Goal: Transaction & Acquisition: Purchase product/service

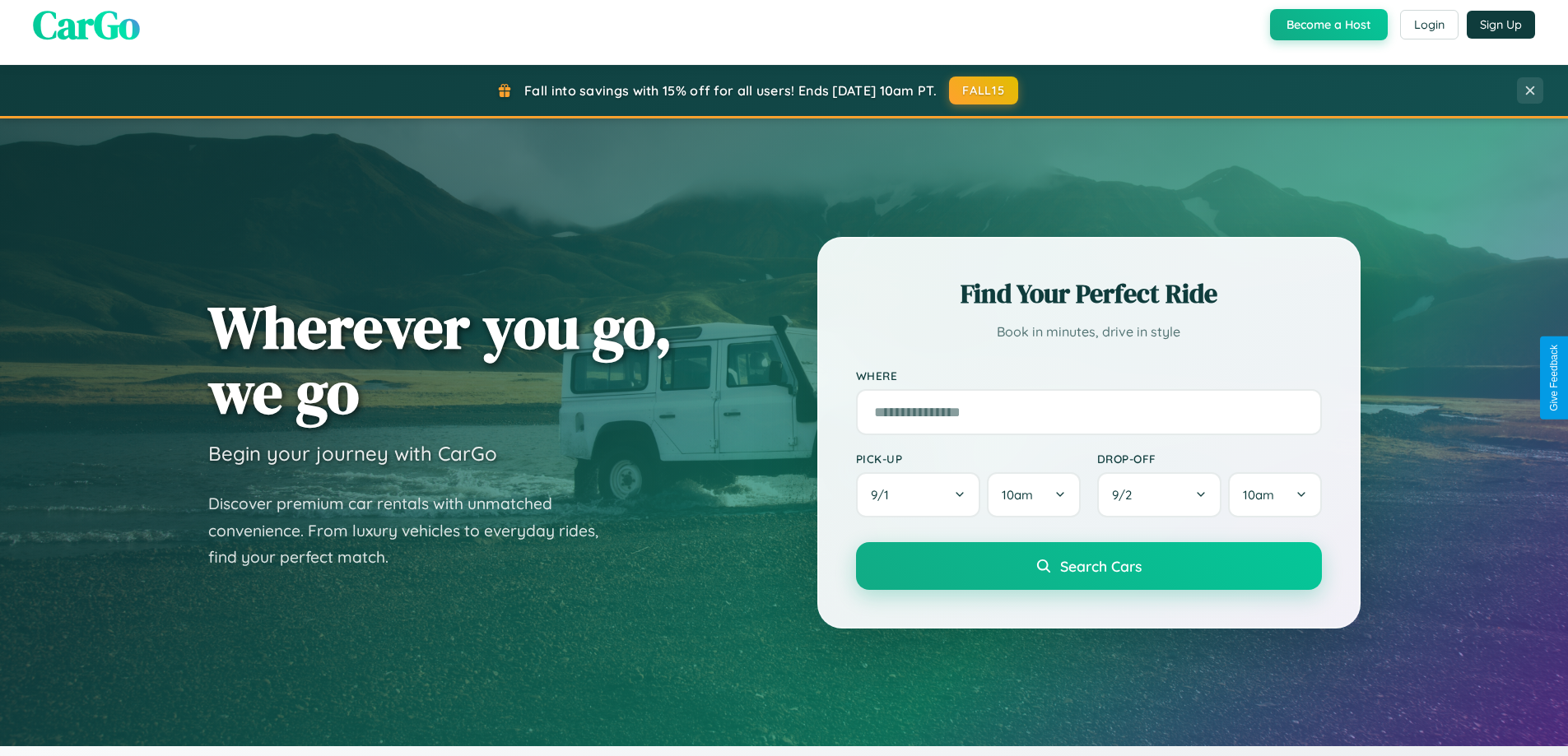
scroll to position [709, 0]
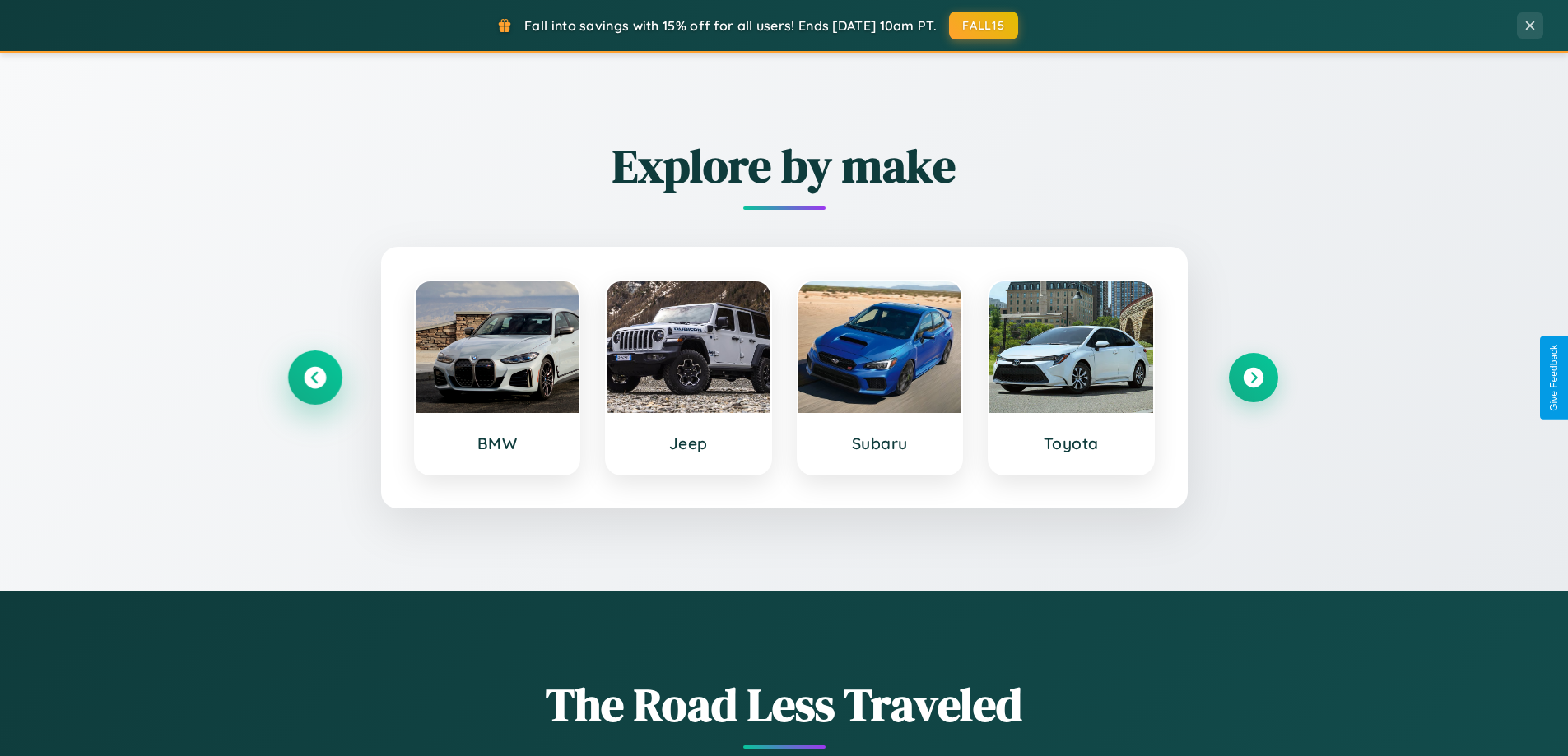
click at [315, 378] on icon at bounding box center [315, 378] width 23 height 23
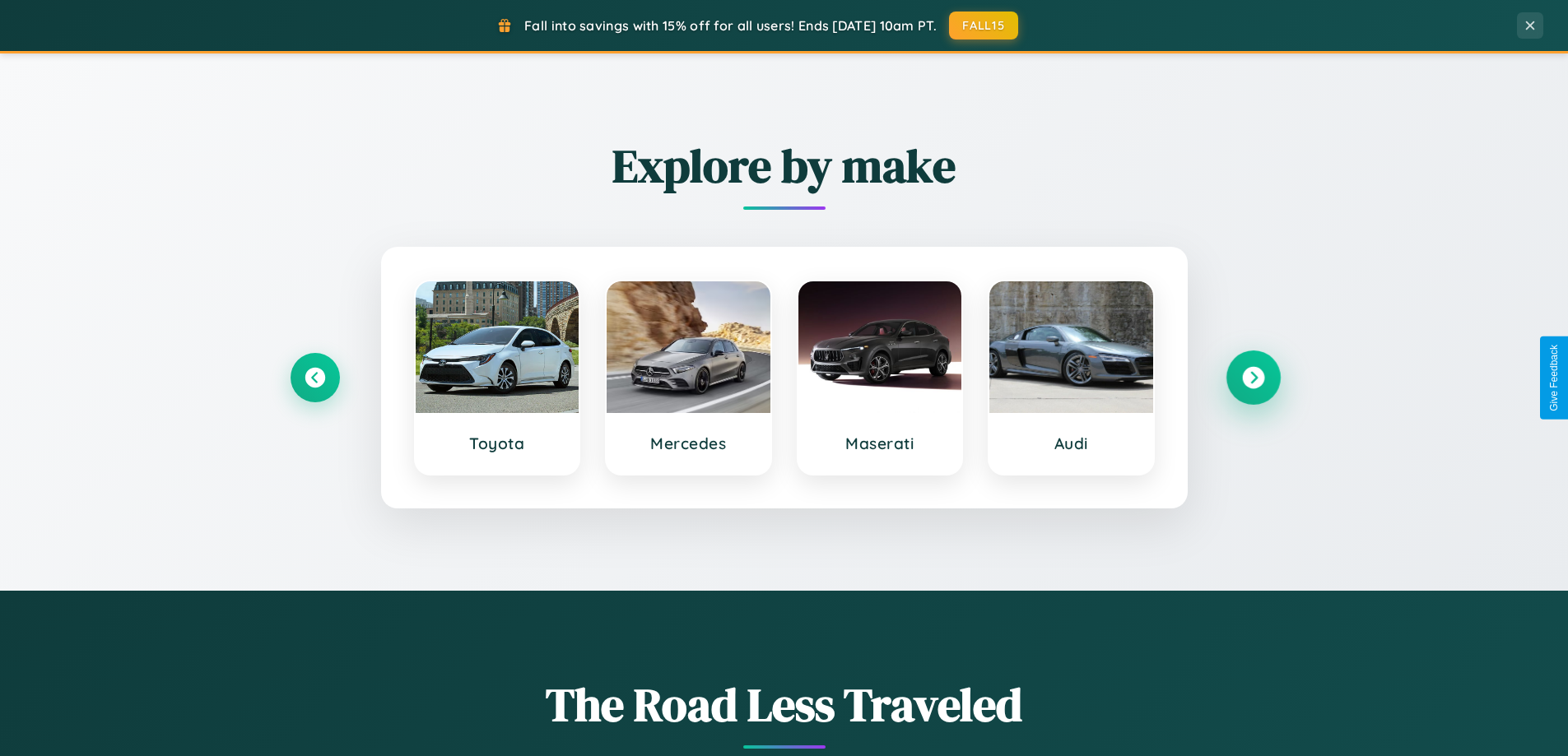
click at [1252, 378] on icon at bounding box center [1252, 378] width 23 height 23
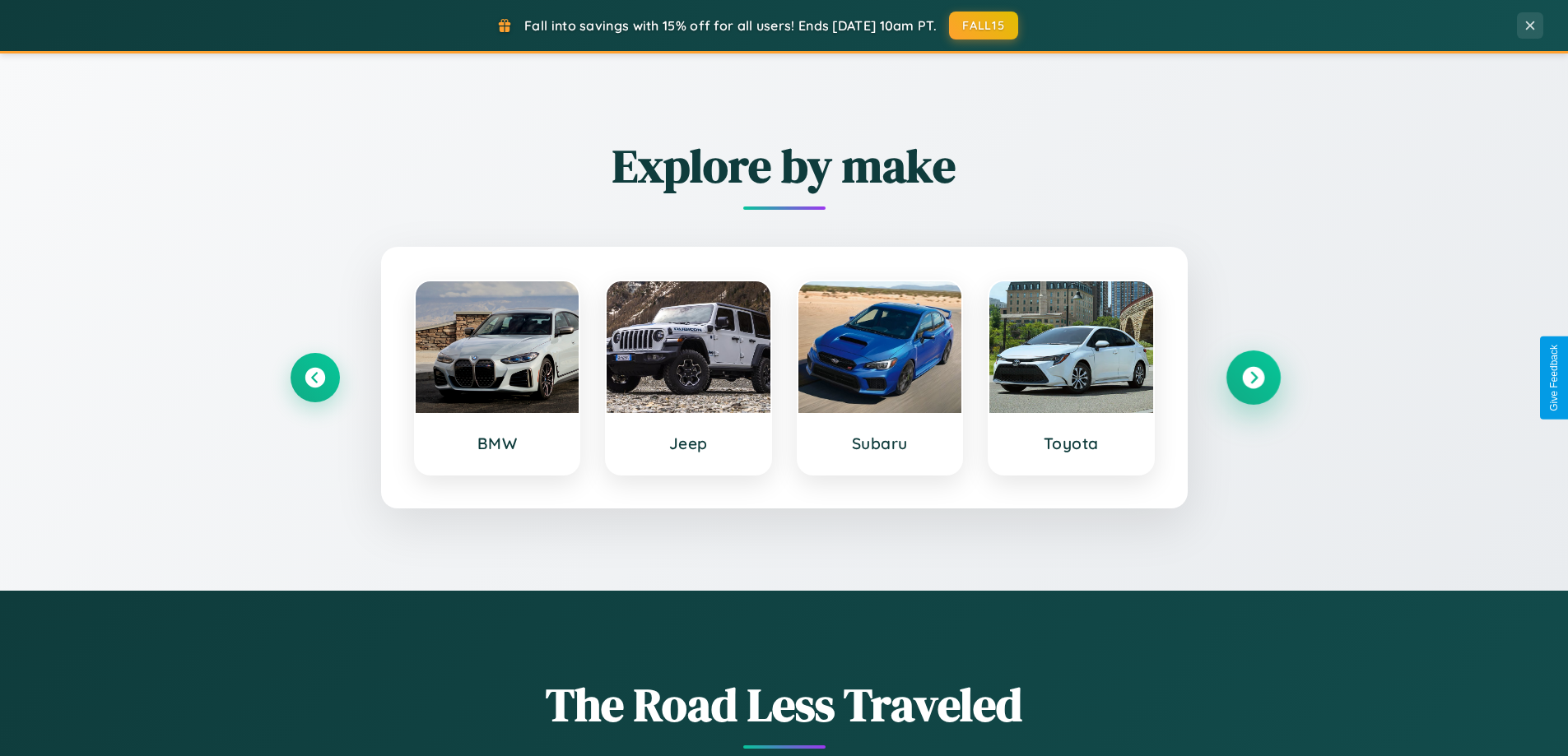
click at [1252, 378] on icon at bounding box center [1252, 378] width 23 height 23
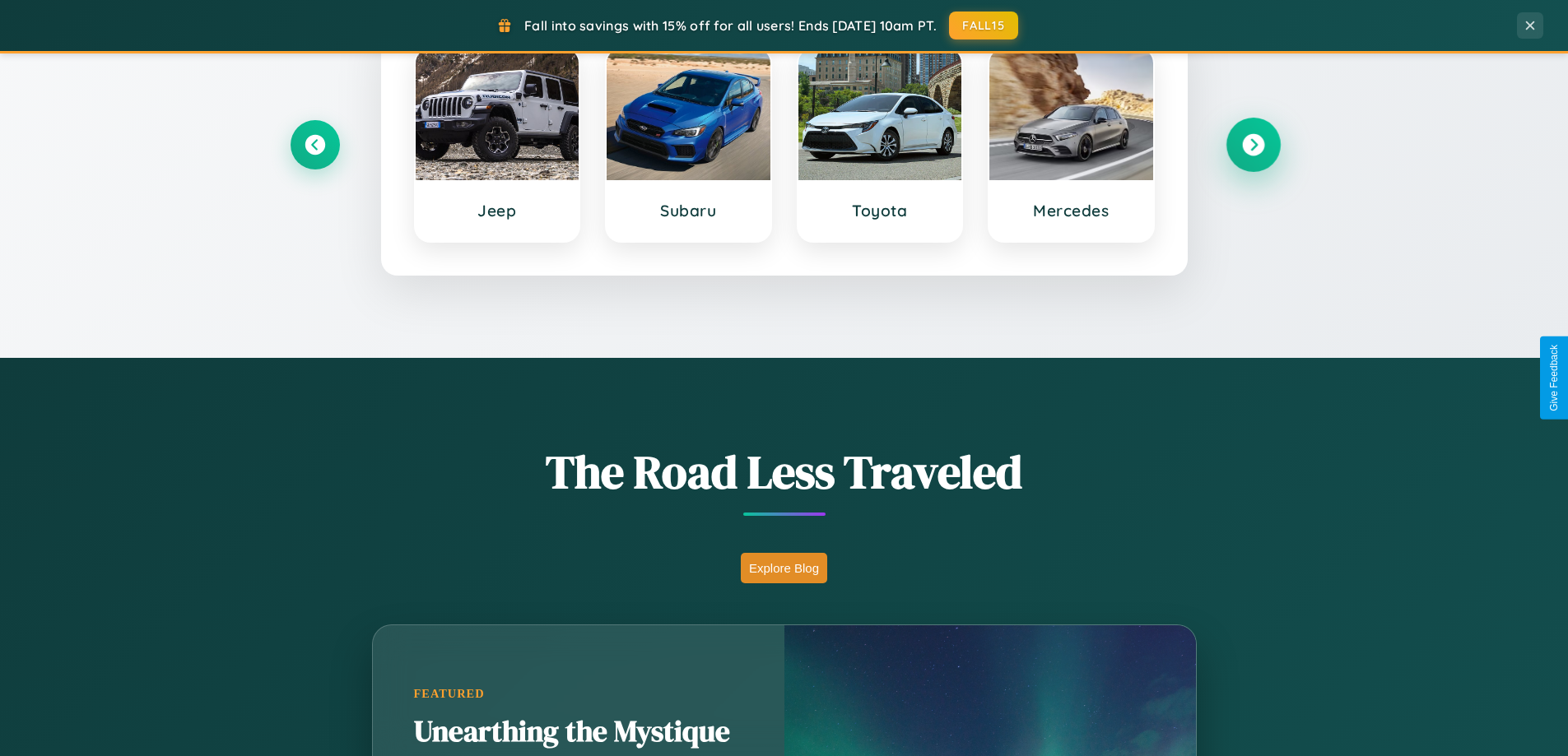
scroll to position [1132, 0]
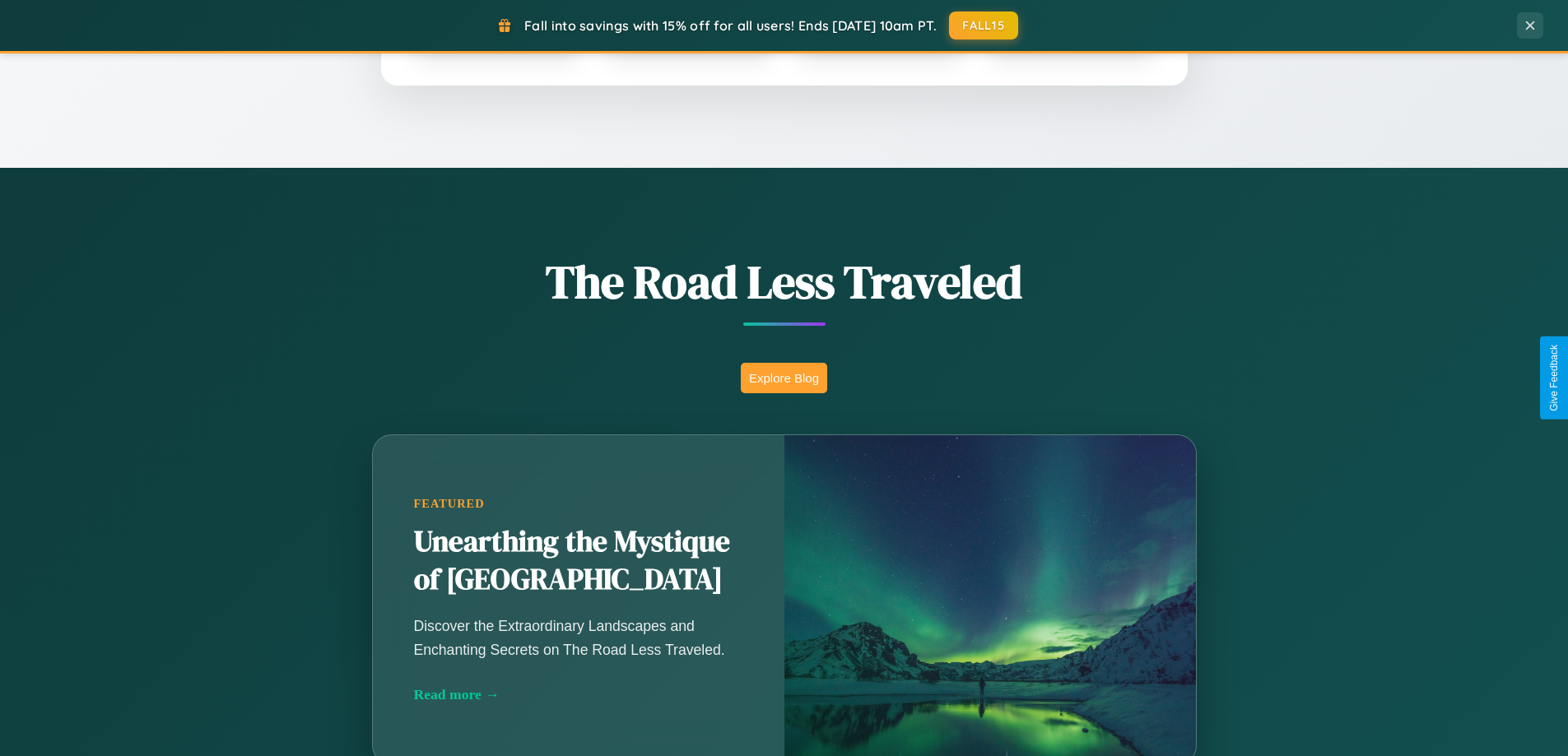
click at [784, 378] on button "Explore Blog" at bounding box center [784, 378] width 86 height 31
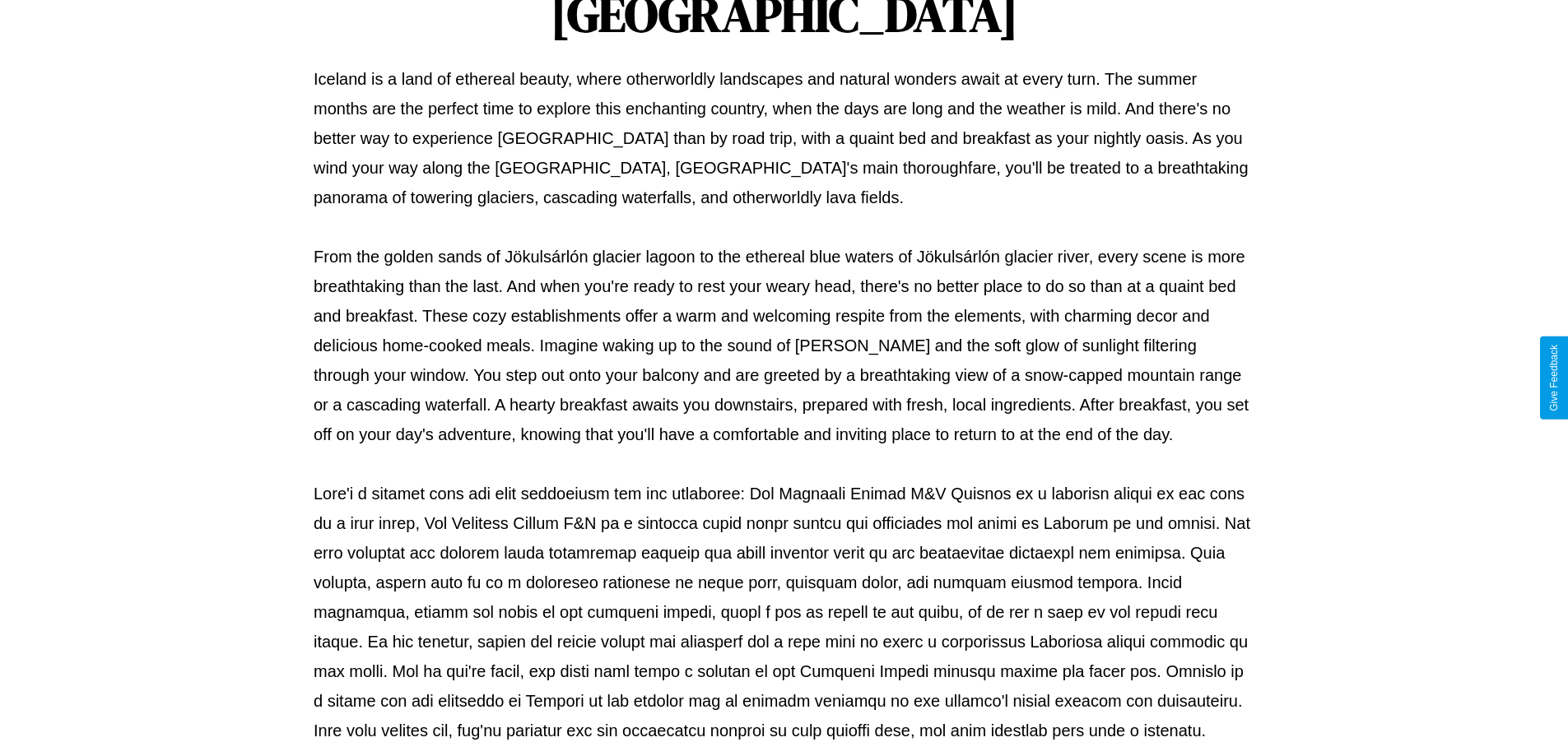
scroll to position [532, 0]
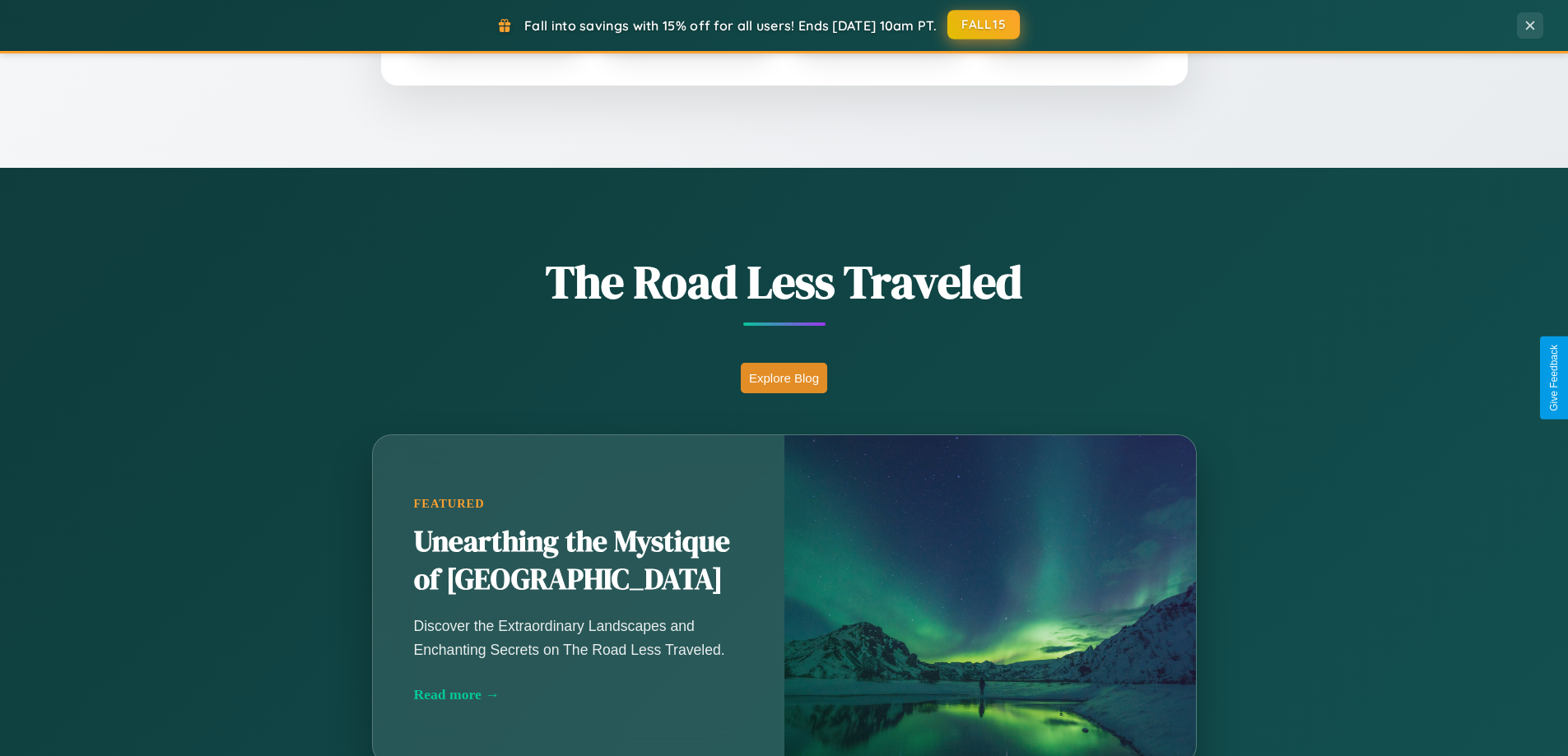
click at [984, 24] on button "FALL15" at bounding box center [983, 24] width 73 height 30
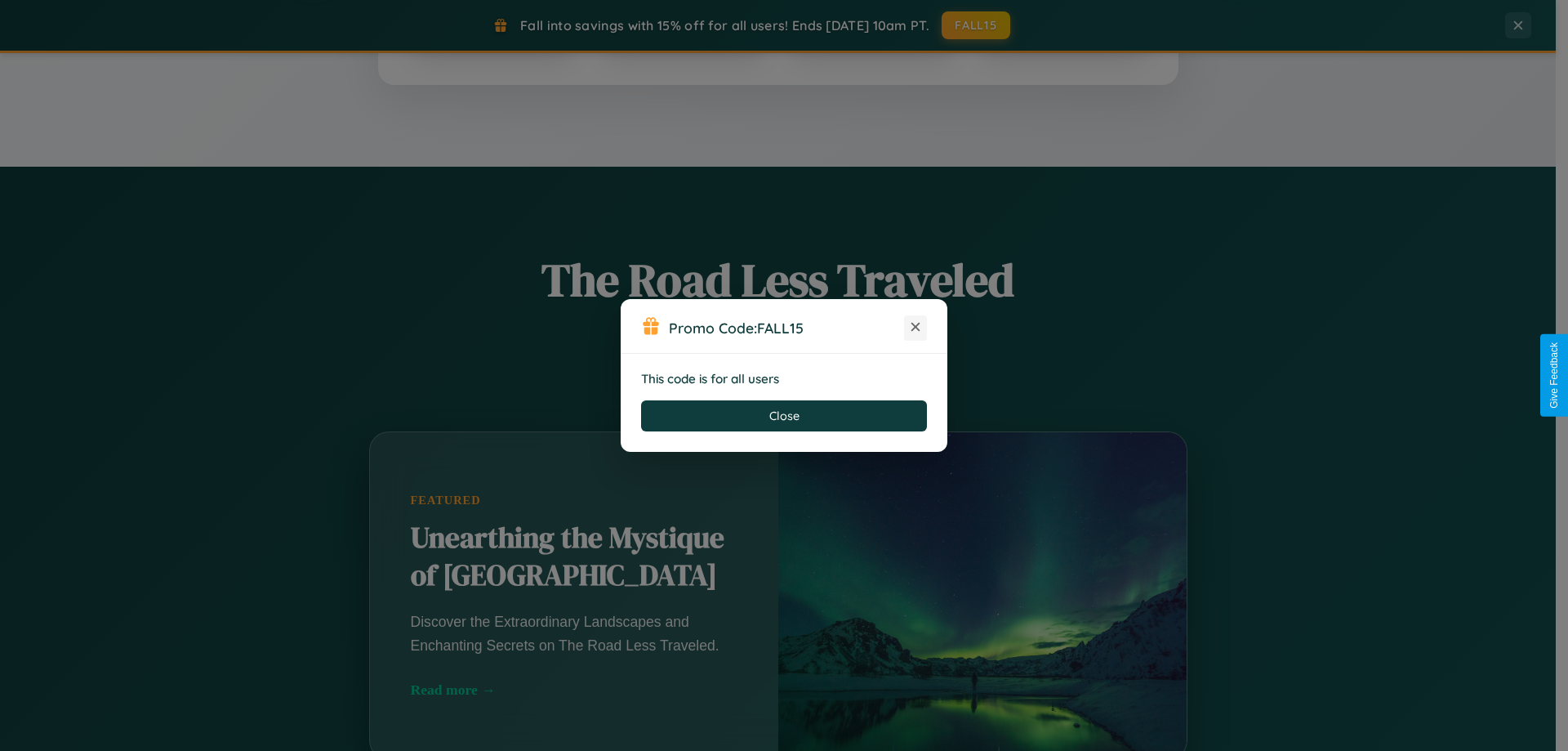
click at [915, 328] on icon at bounding box center [915, 327] width 16 height 16
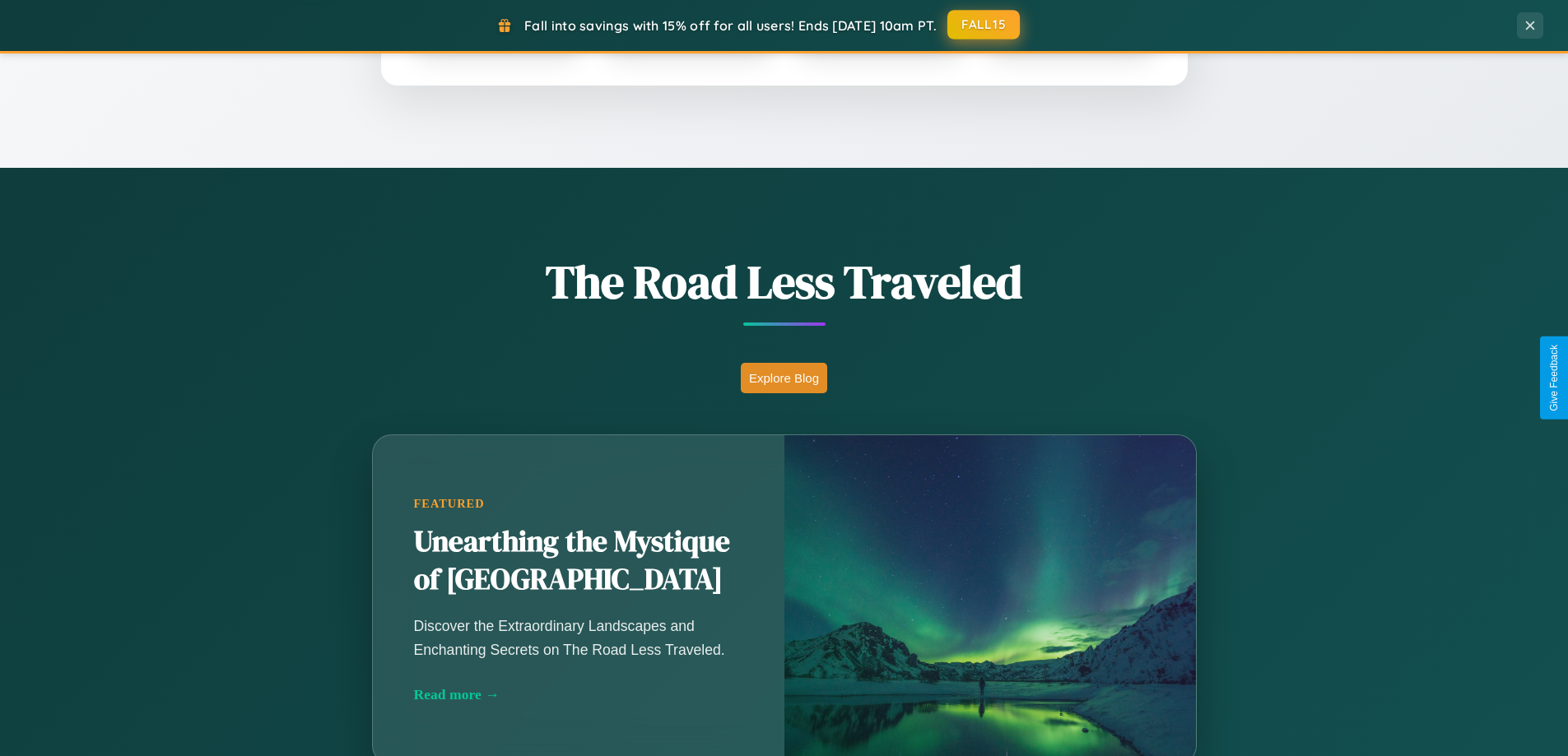
click at [984, 24] on button "FALL15" at bounding box center [983, 24] width 73 height 30
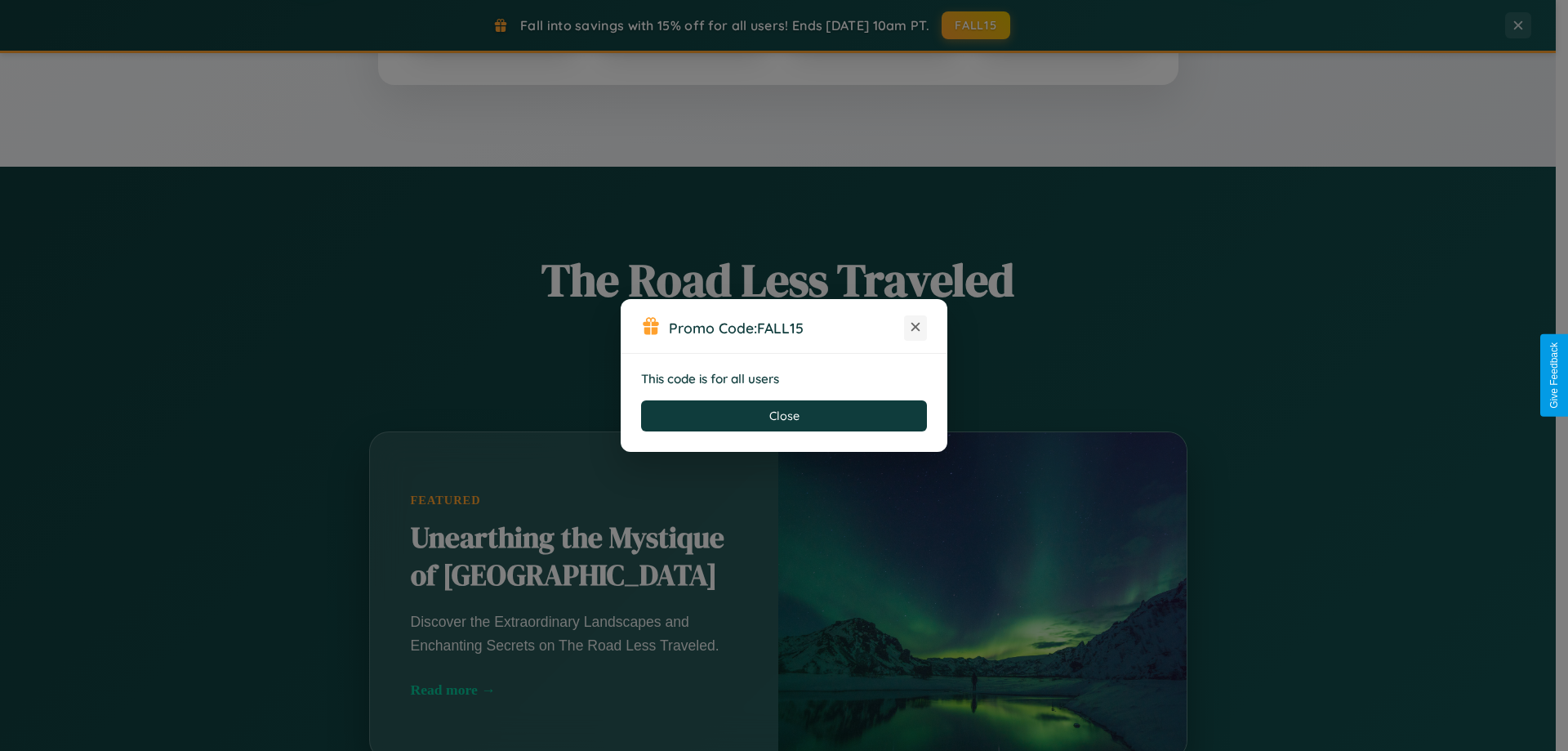
click at [915, 328] on icon at bounding box center [915, 327] width 16 height 16
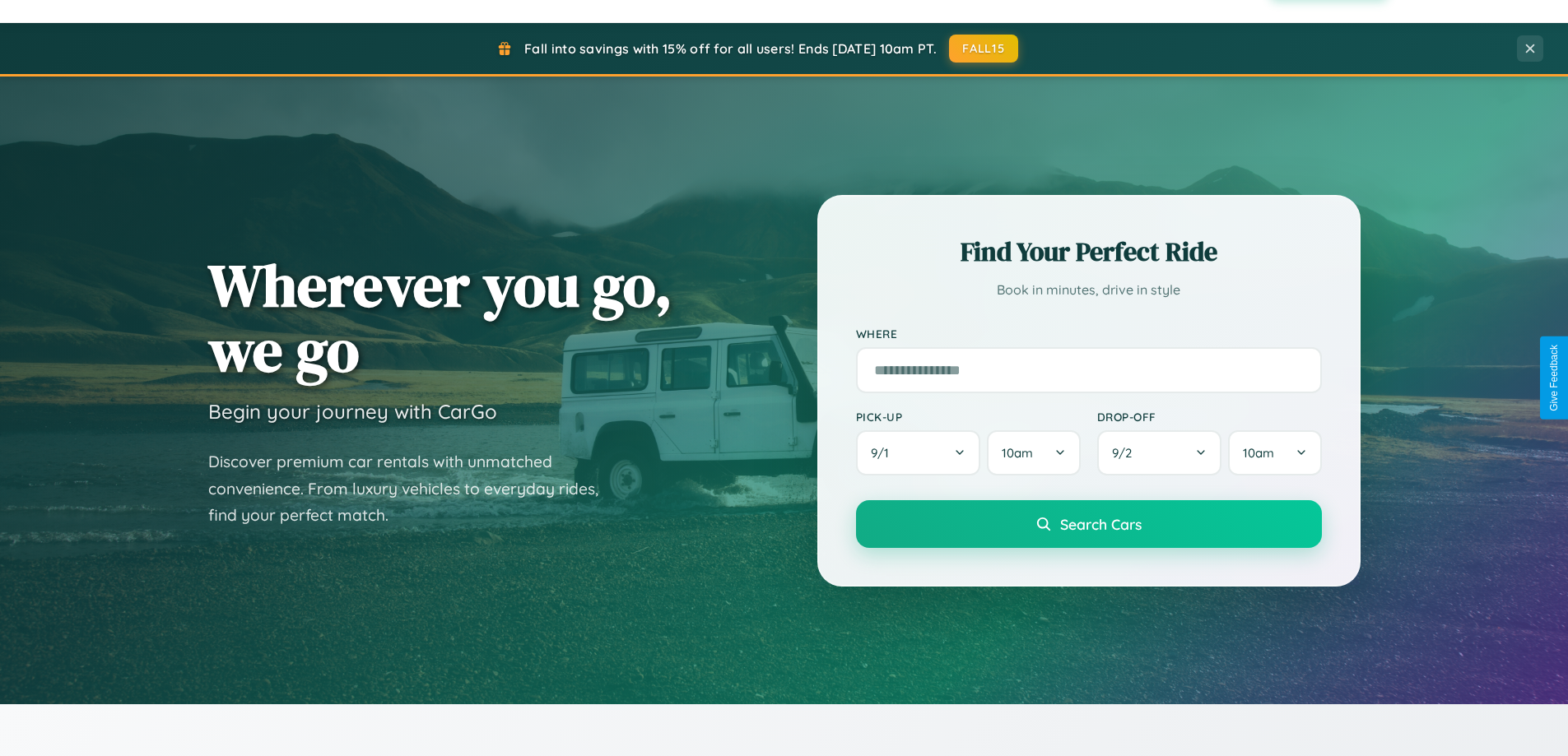
scroll to position [49, 0]
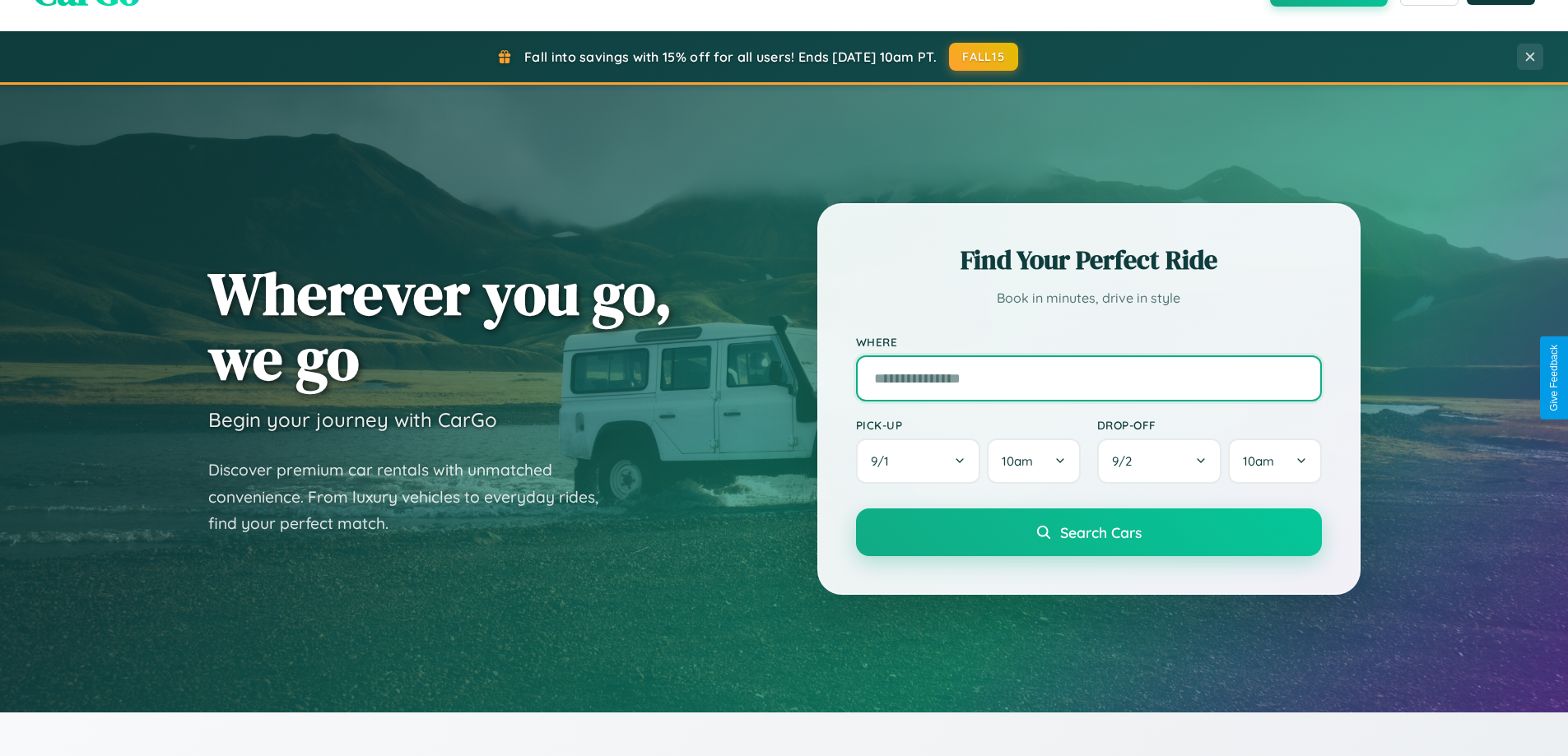
click at [1088, 378] on input "text" at bounding box center [1089, 378] width 466 height 46
type input "**********"
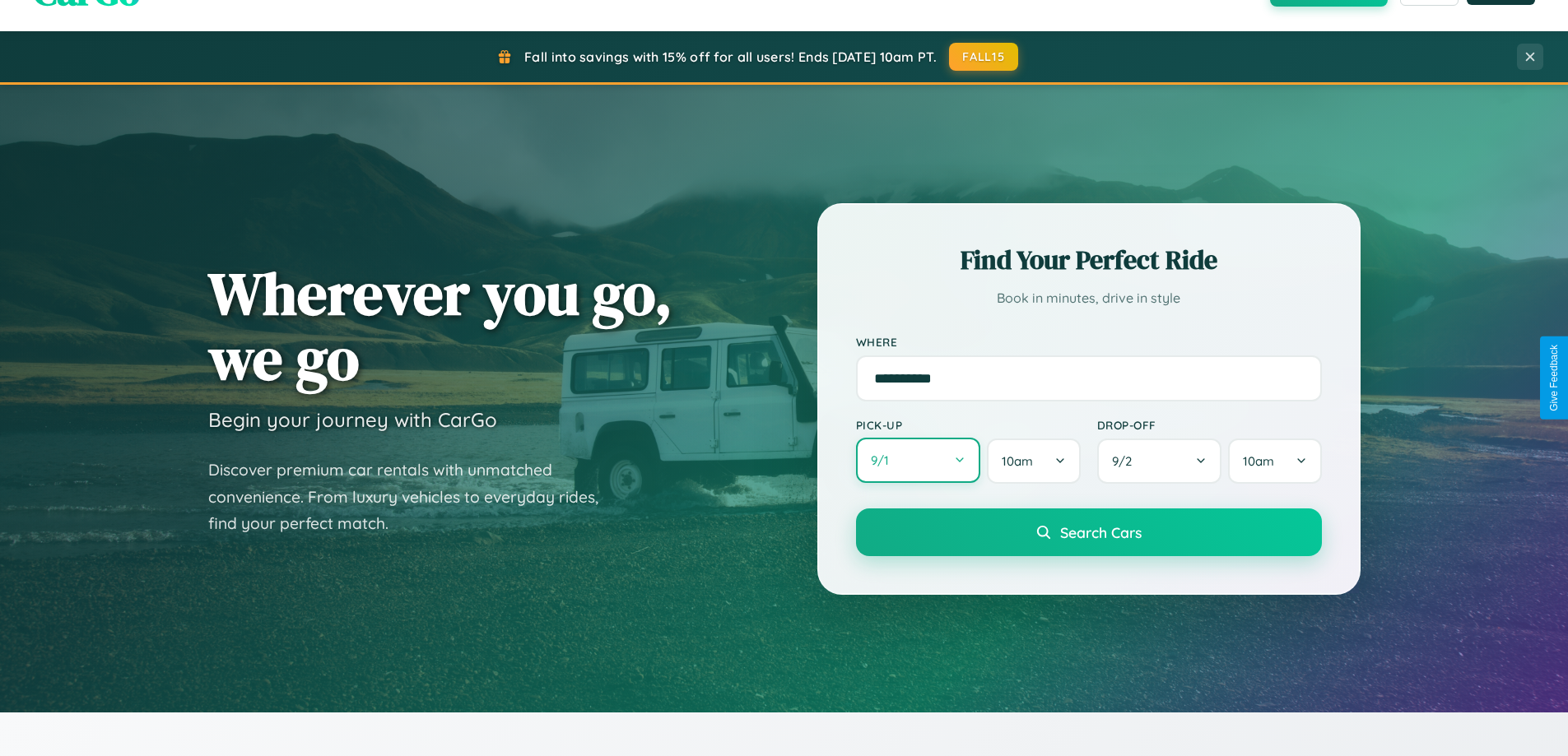
click at [918, 460] on button "9 / 1" at bounding box center [919, 460] width 125 height 45
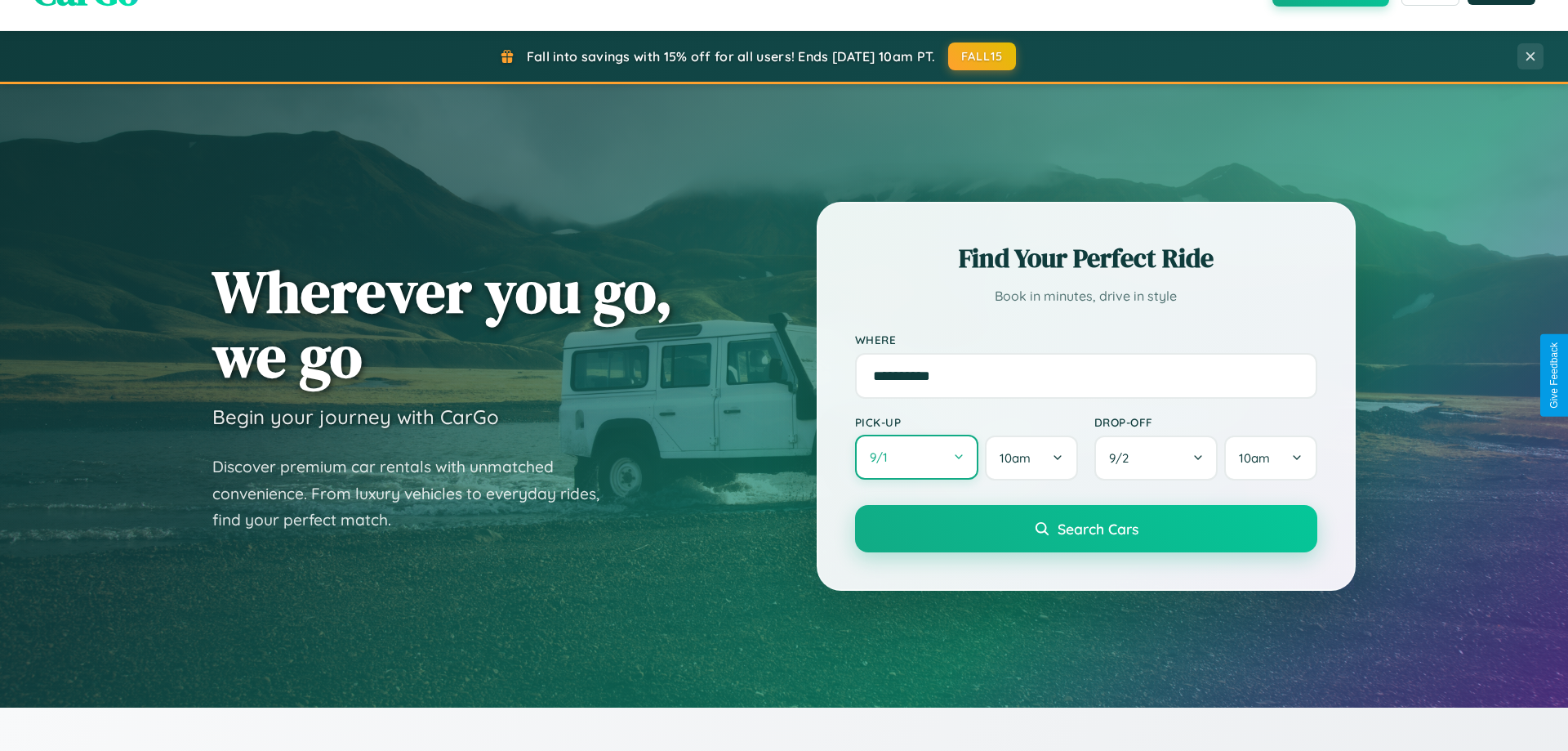
select select "*"
select select "****"
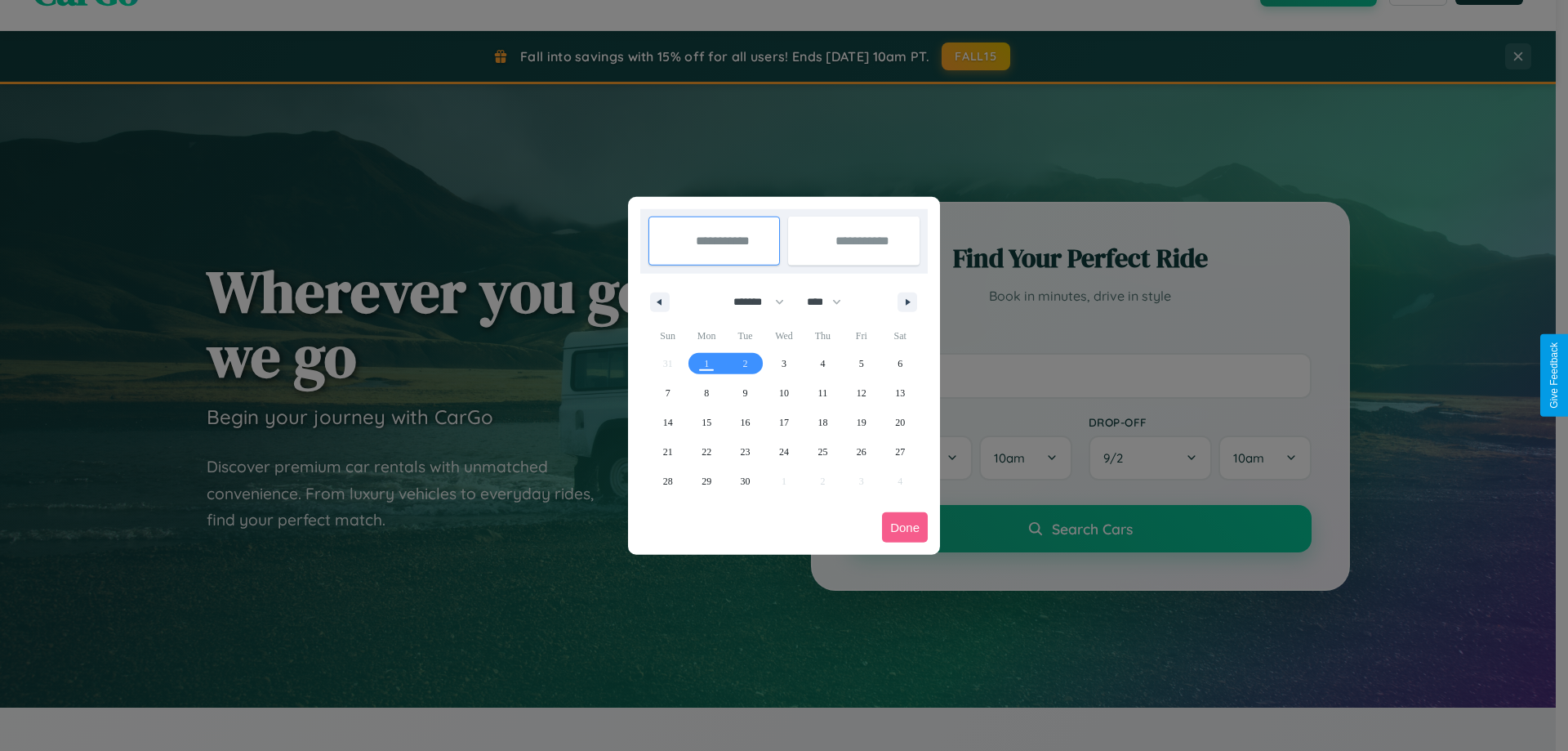
click at [752, 302] on select "******* ******** ***** ***** *** **** **** ****** ********* ******* ******** **…" at bounding box center [755, 302] width 69 height 27
select select "**"
click at [783, 451] on span "24" at bounding box center [784, 451] width 10 height 30
type input "**********"
click at [861, 451] on span "26" at bounding box center [861, 451] width 10 height 30
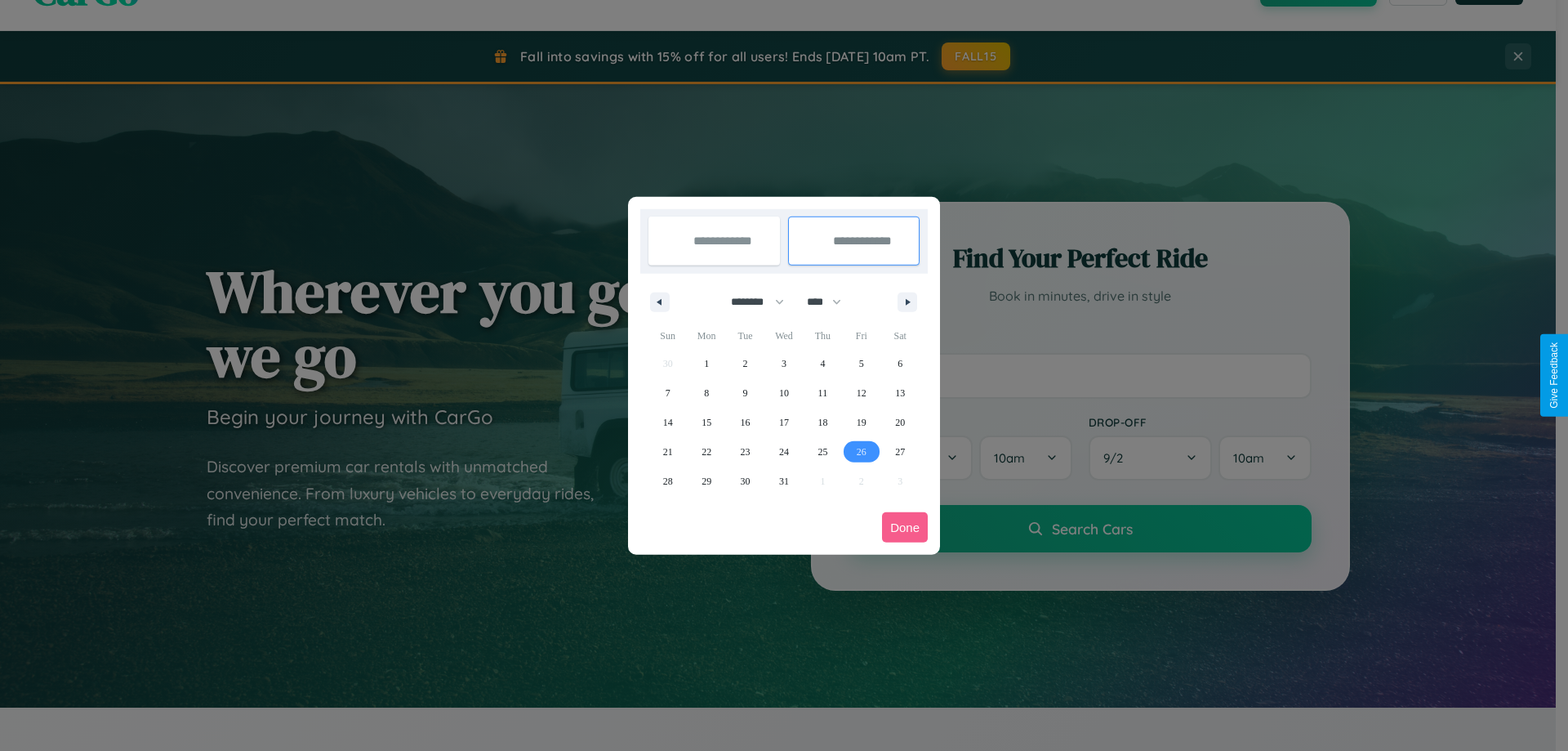
type input "**********"
click at [905, 527] on button "Done" at bounding box center [905, 528] width 46 height 31
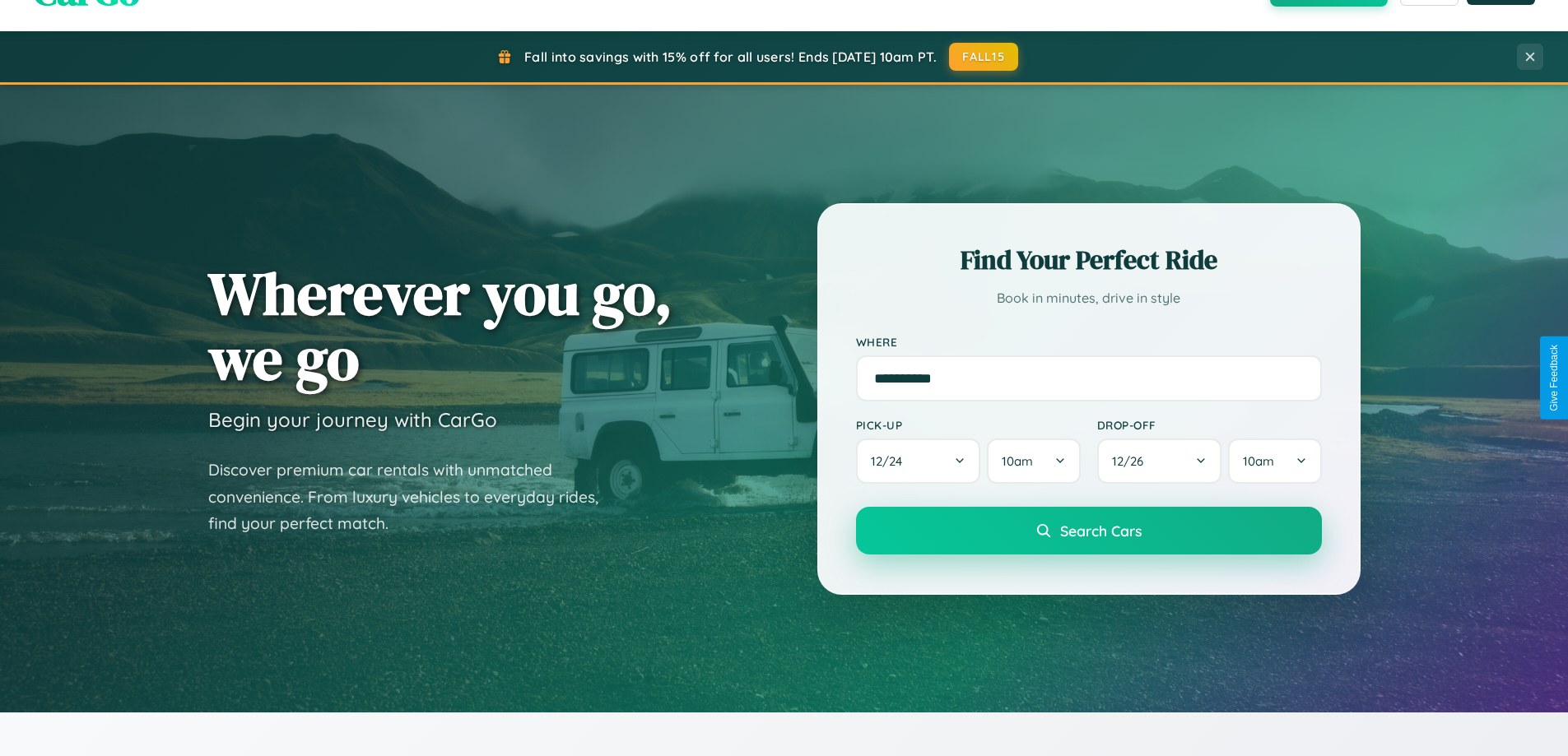
click at [1088, 530] on span "Search Cars" at bounding box center [1101, 530] width 82 height 18
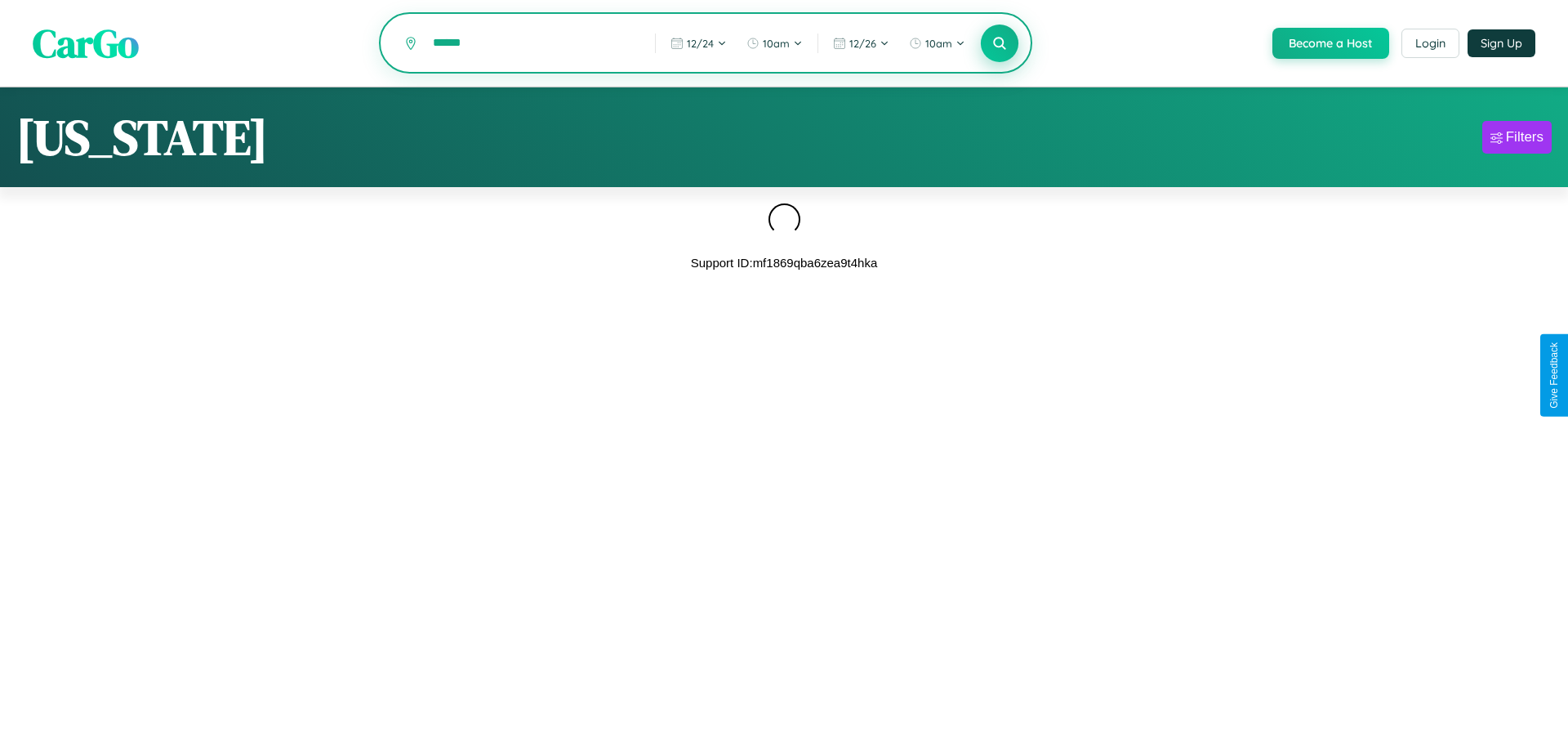
type input "******"
click at [998, 44] on icon at bounding box center [999, 42] width 15 height 15
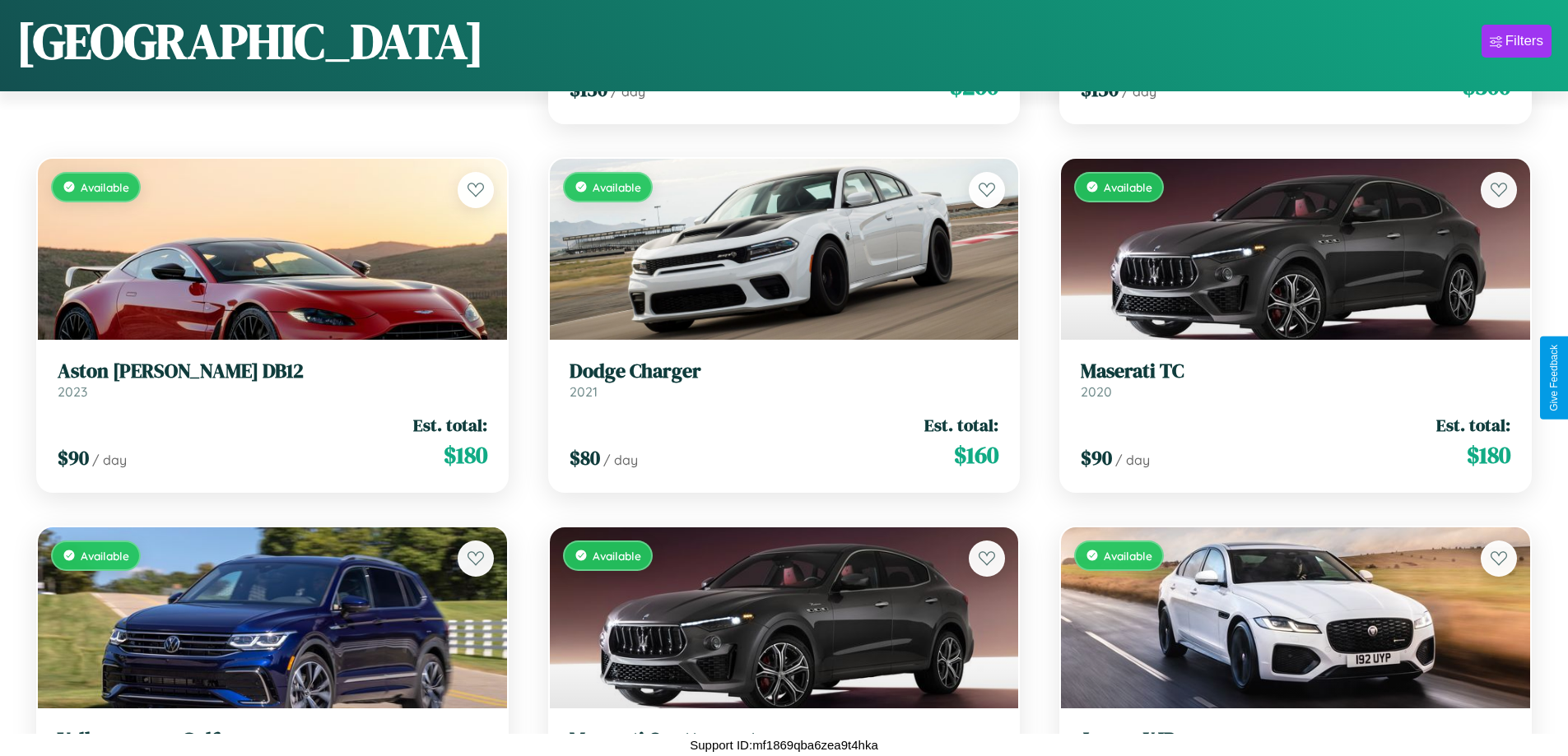
scroll to position [600, 0]
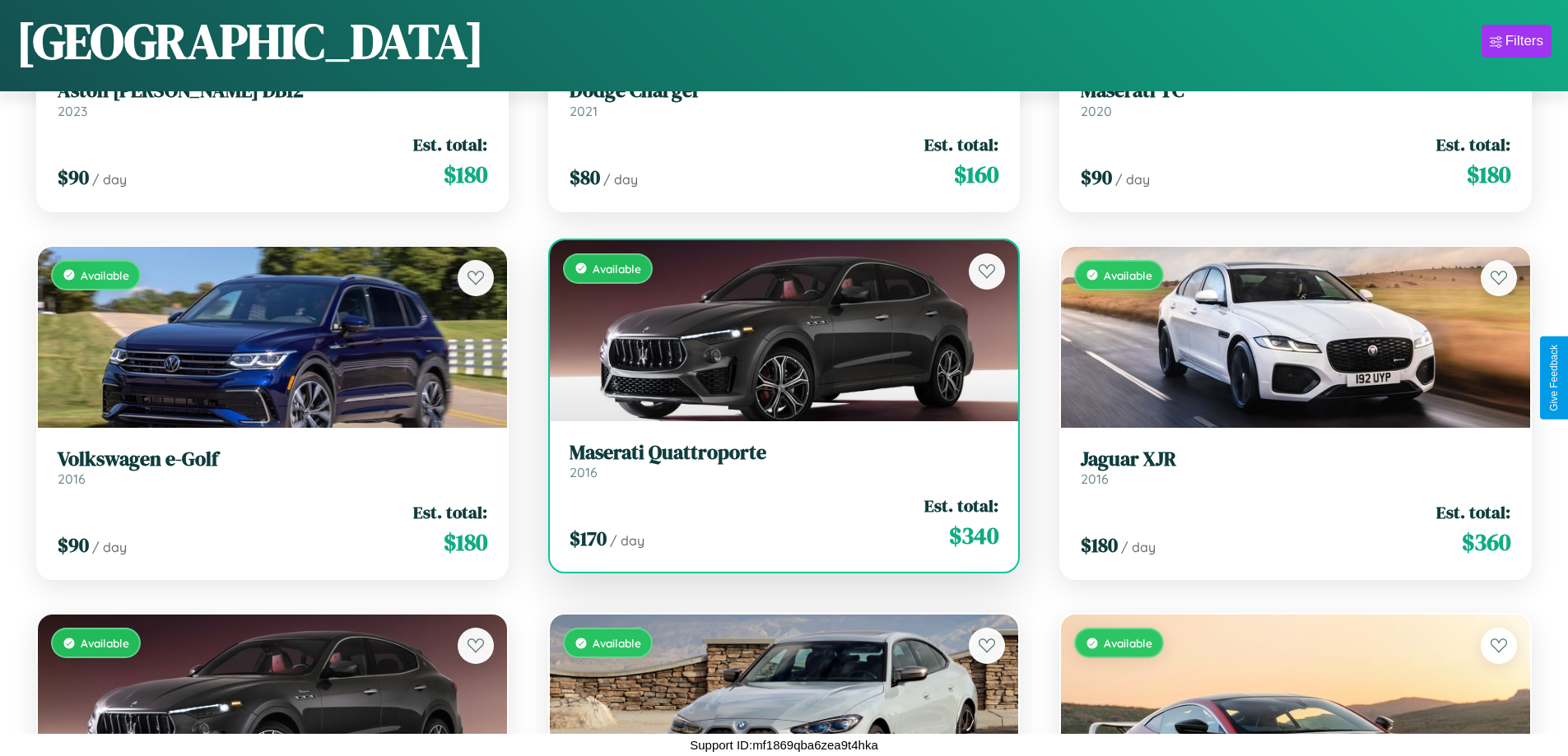
click at [777, 460] on h3 "Maserati Quattroporte" at bounding box center [784, 452] width 430 height 24
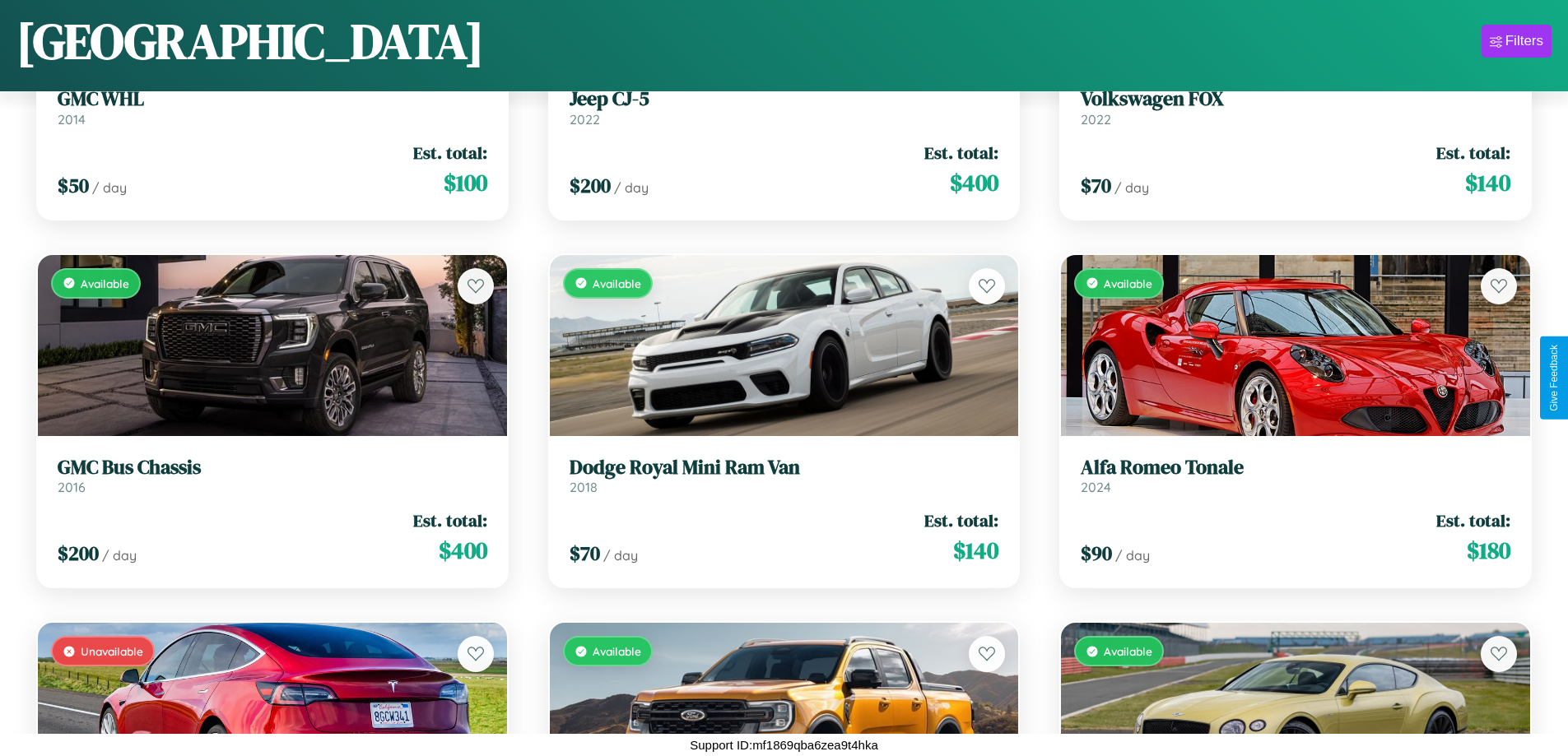
scroll to position [7966, 0]
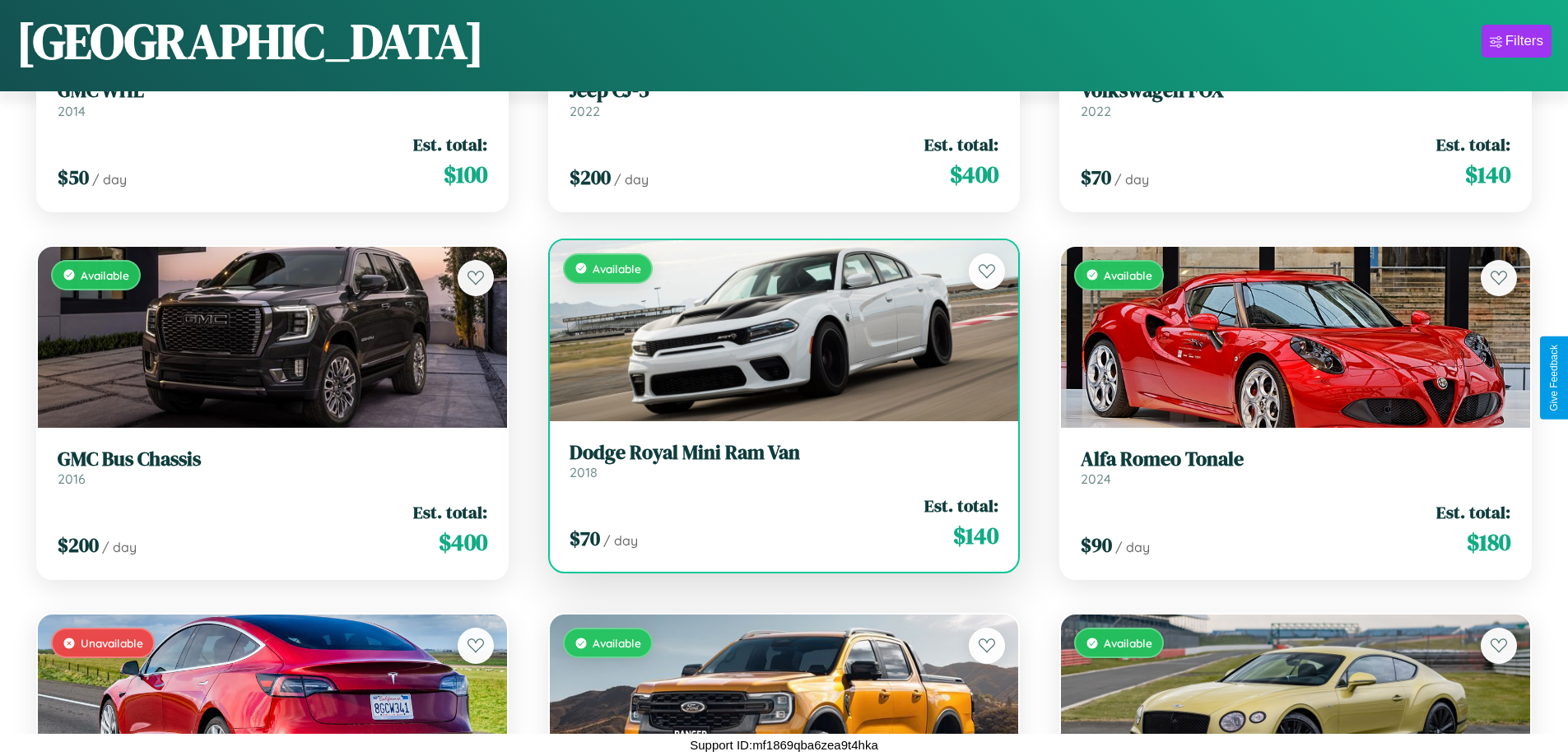
click at [777, 460] on h3 "Dodge Royal Mini Ram Van" at bounding box center [784, 452] width 430 height 24
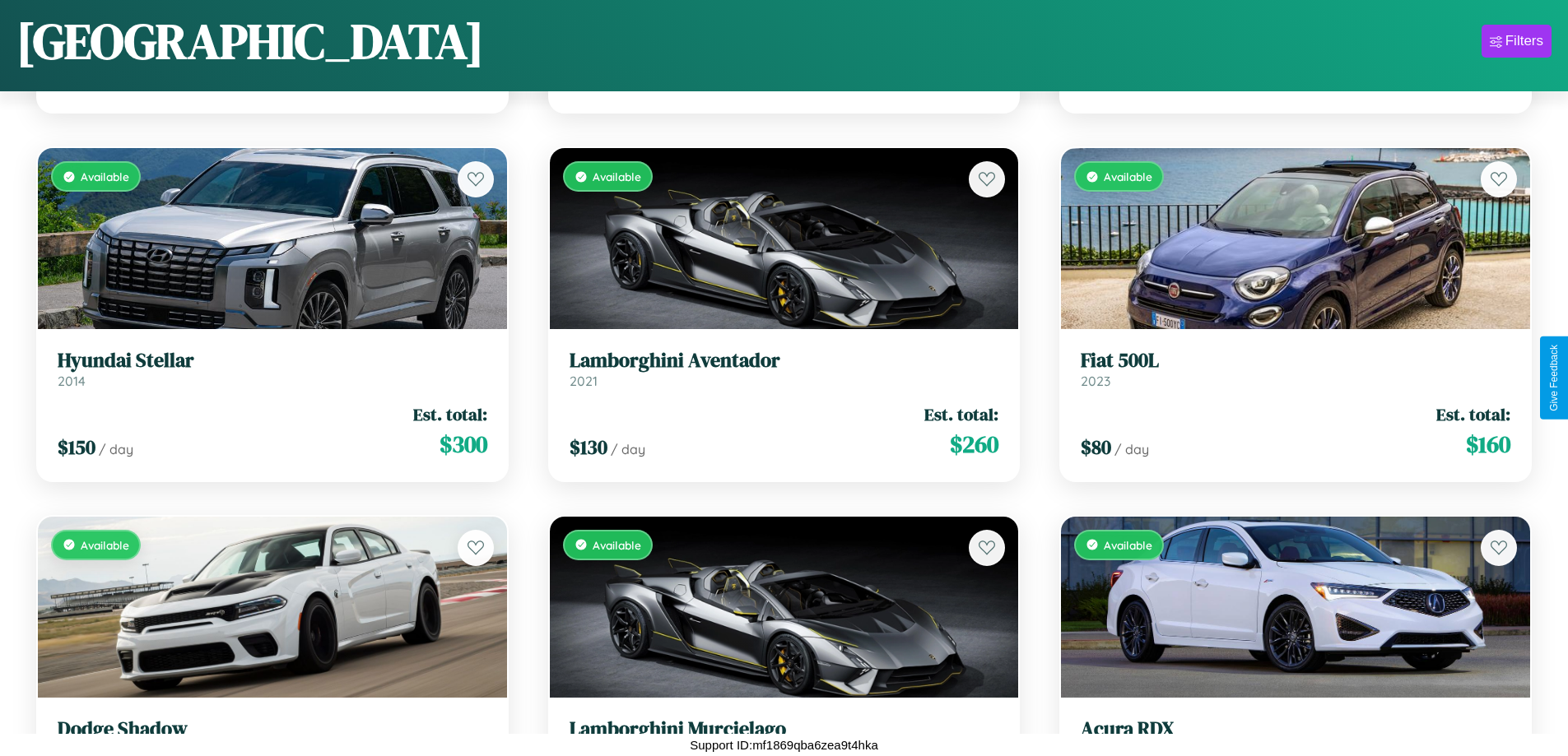
scroll to position [6861, 0]
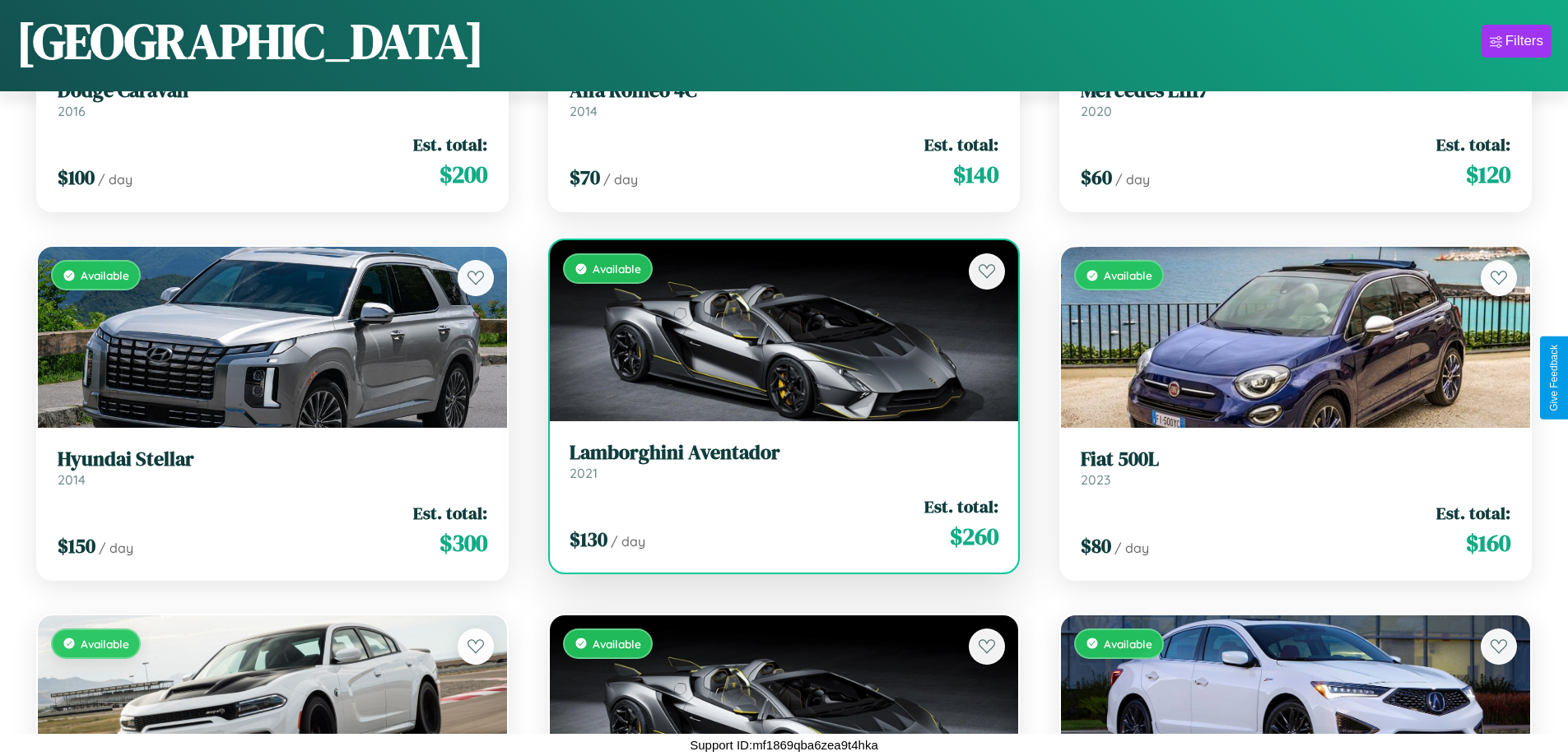
click at [777, 460] on h3 "Lamborghini Aventador" at bounding box center [784, 452] width 430 height 24
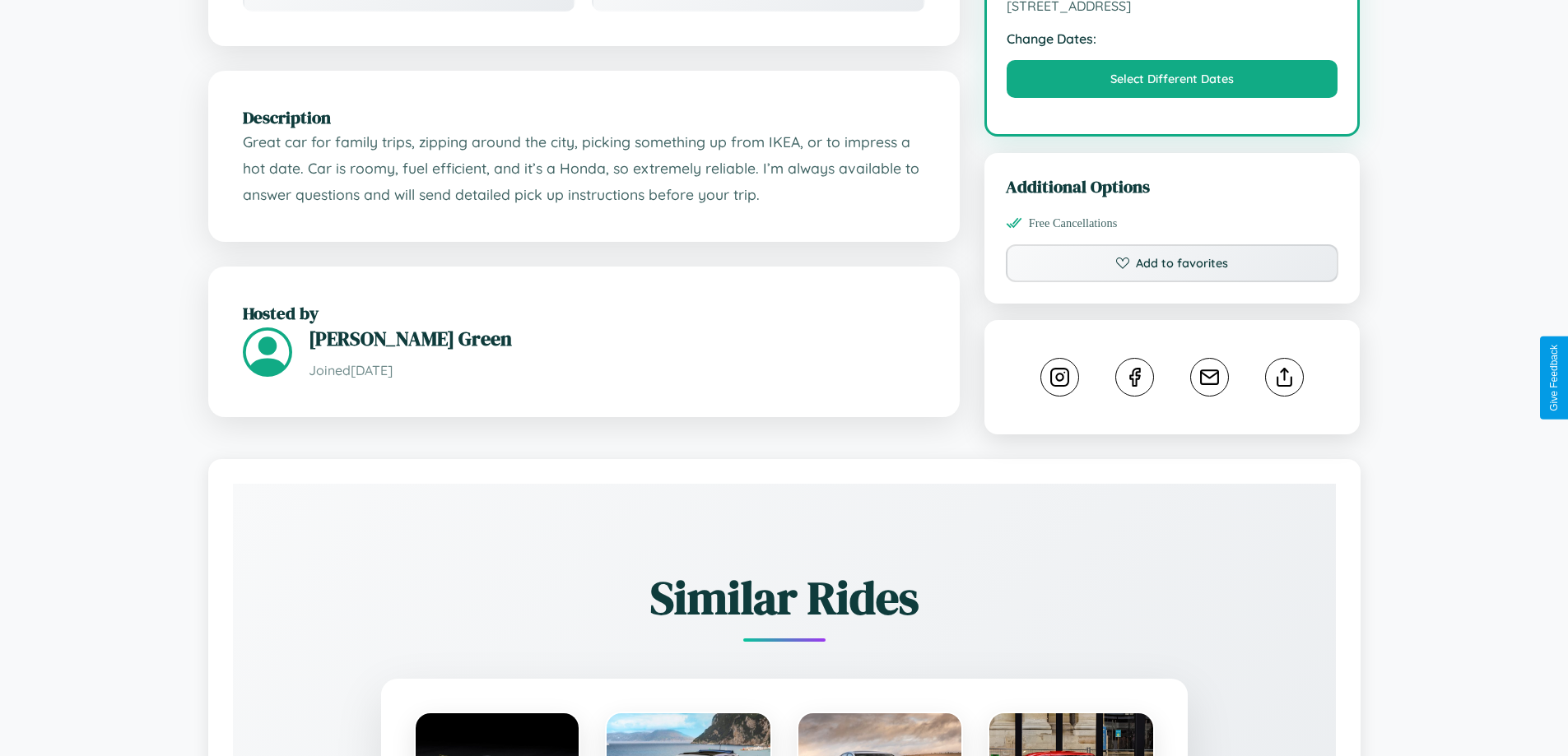
scroll to position [554, 0]
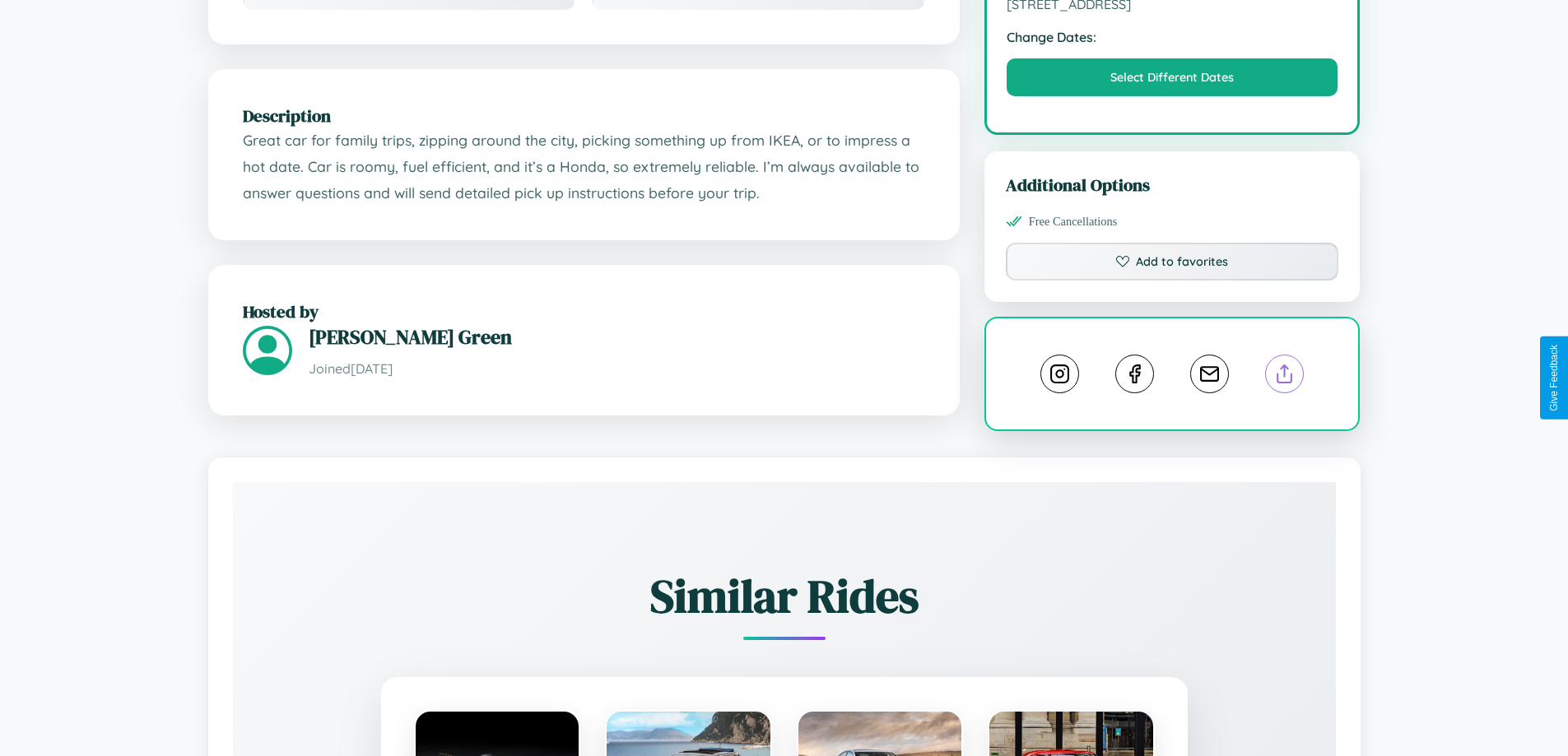
click at [1284, 377] on line at bounding box center [1284, 371] width 0 height 12
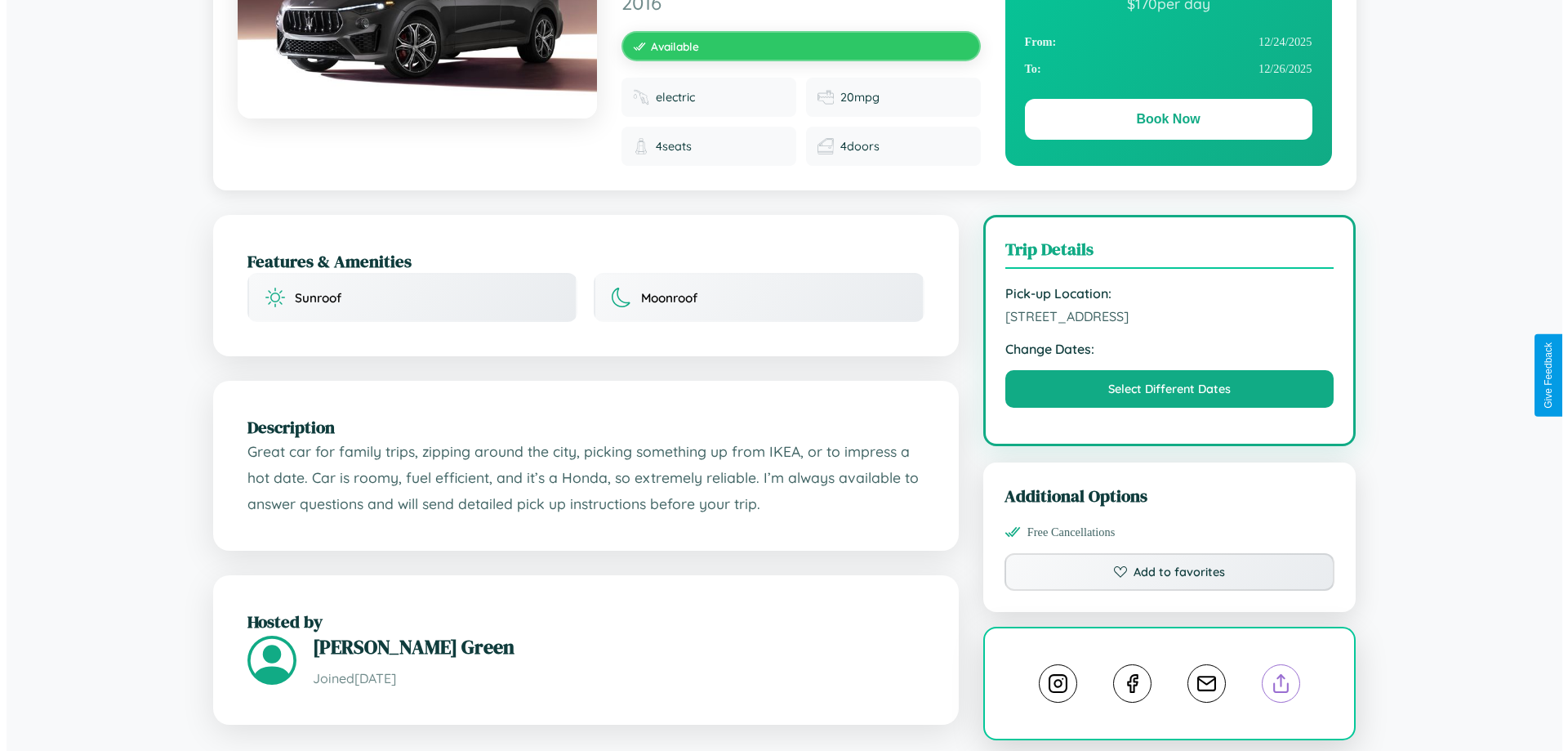
scroll to position [0, 0]
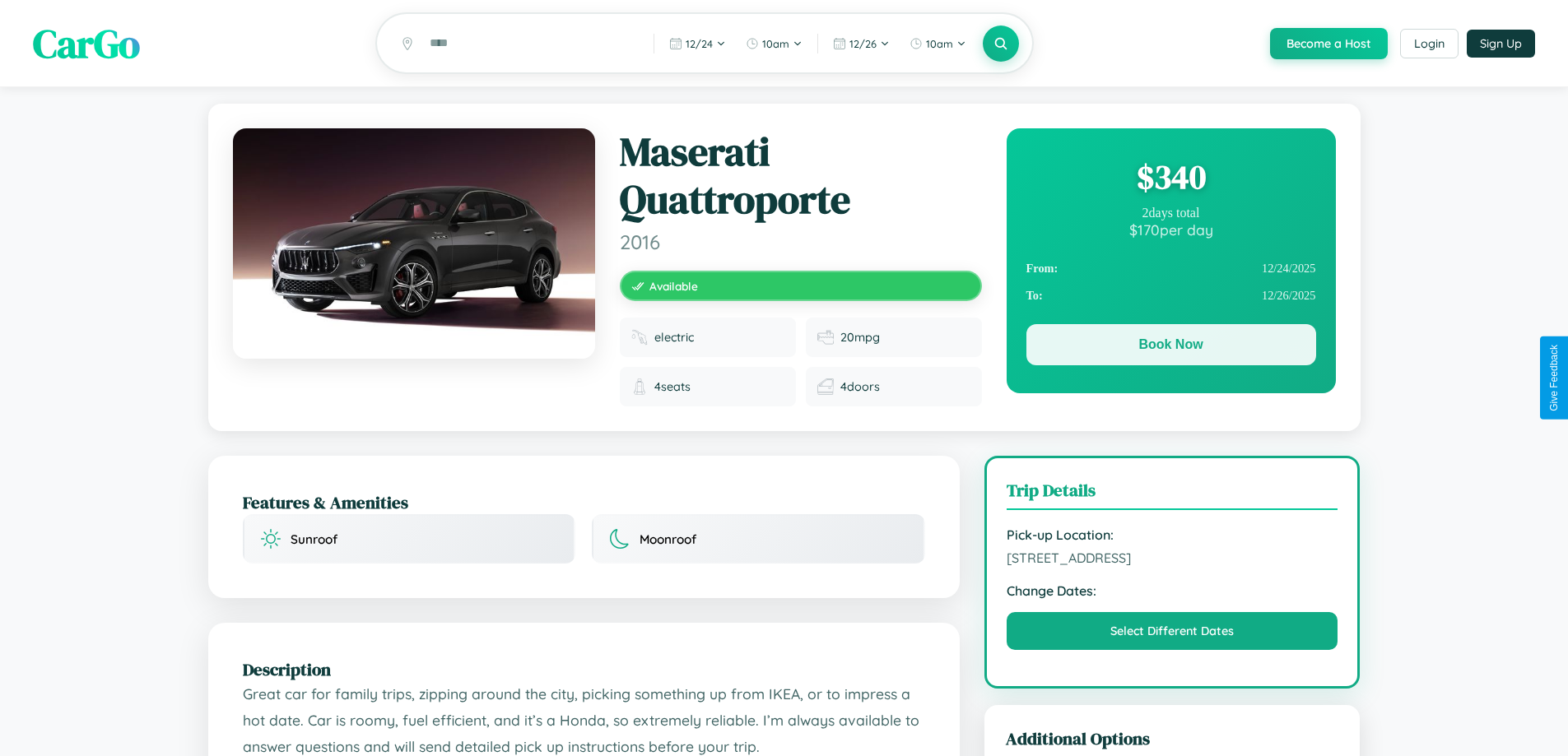
click at [1170, 347] on button "Book Now" at bounding box center [1171, 344] width 289 height 41
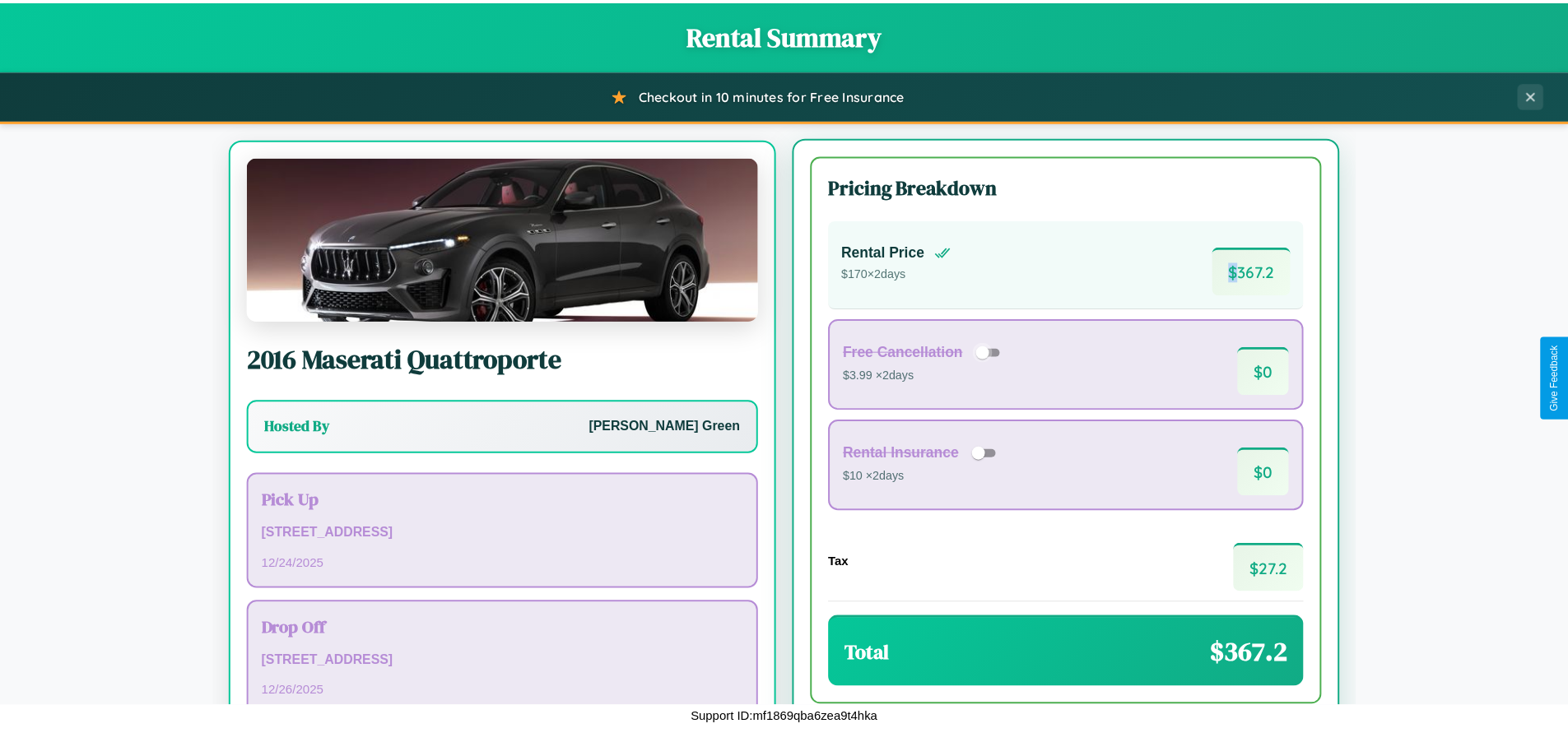
scroll to position [76, 0]
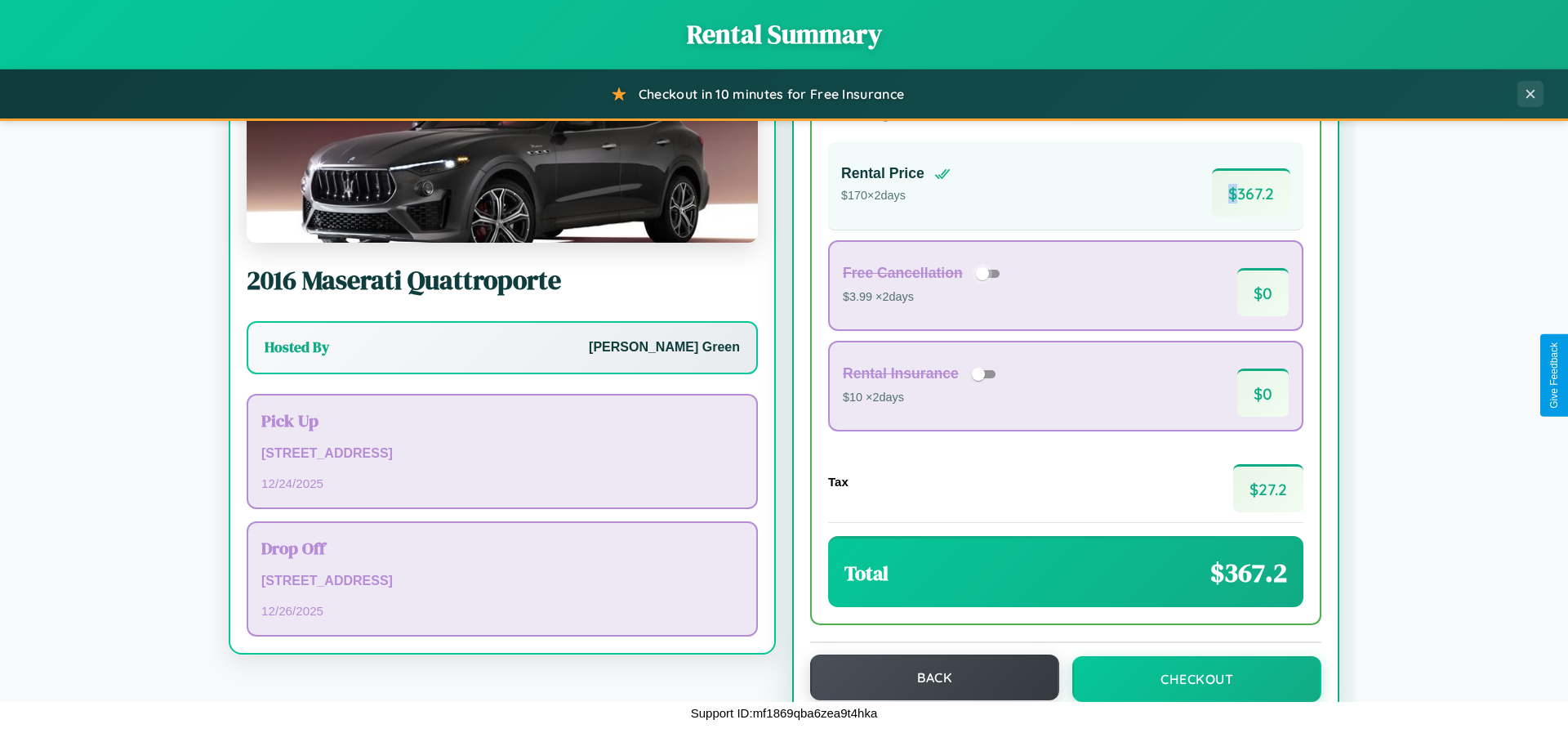
click at [927, 677] on button "Back" at bounding box center [934, 677] width 249 height 46
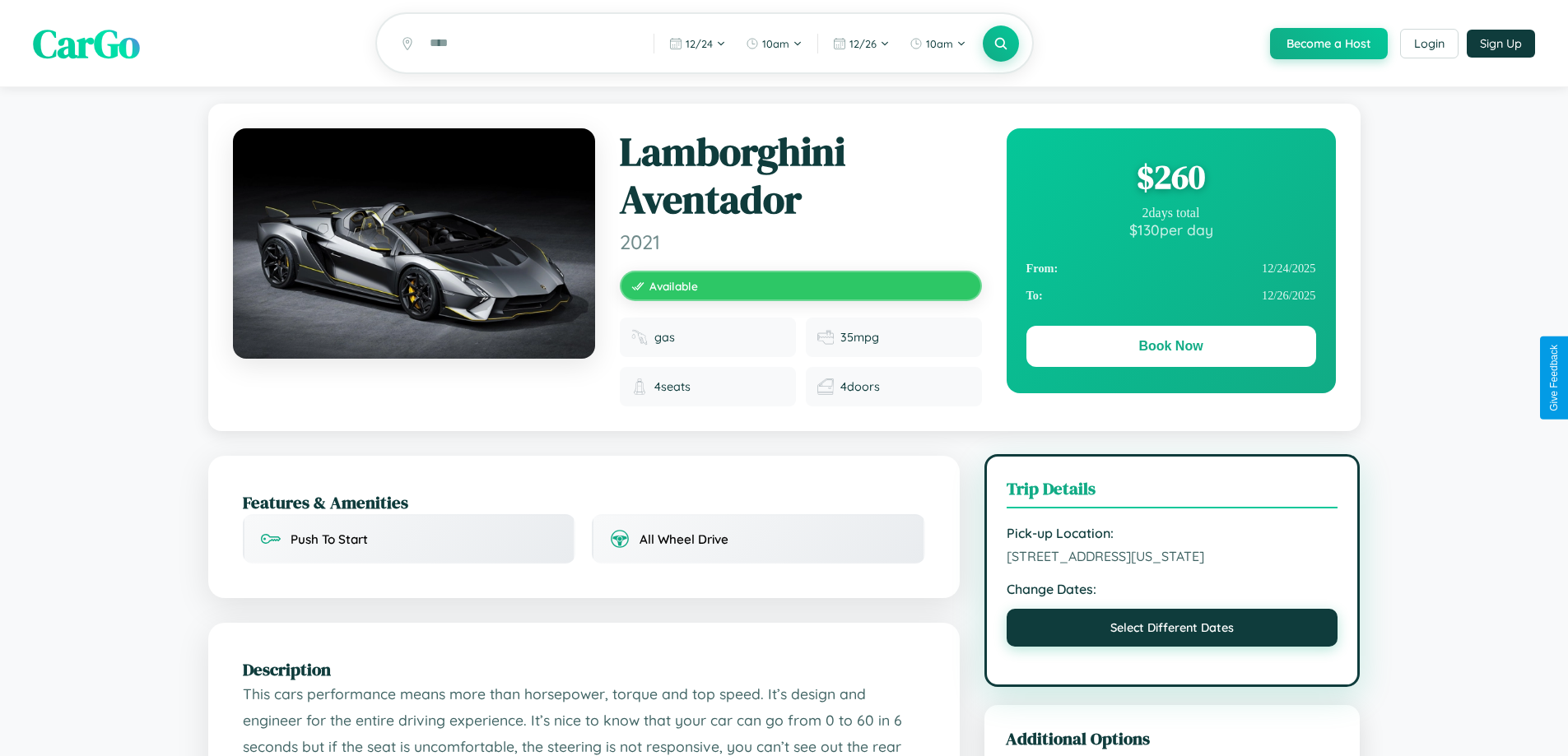
click at [1172, 630] on button "Select Different Dates" at bounding box center [1173, 627] width 332 height 38
select select "*"
select select "****"
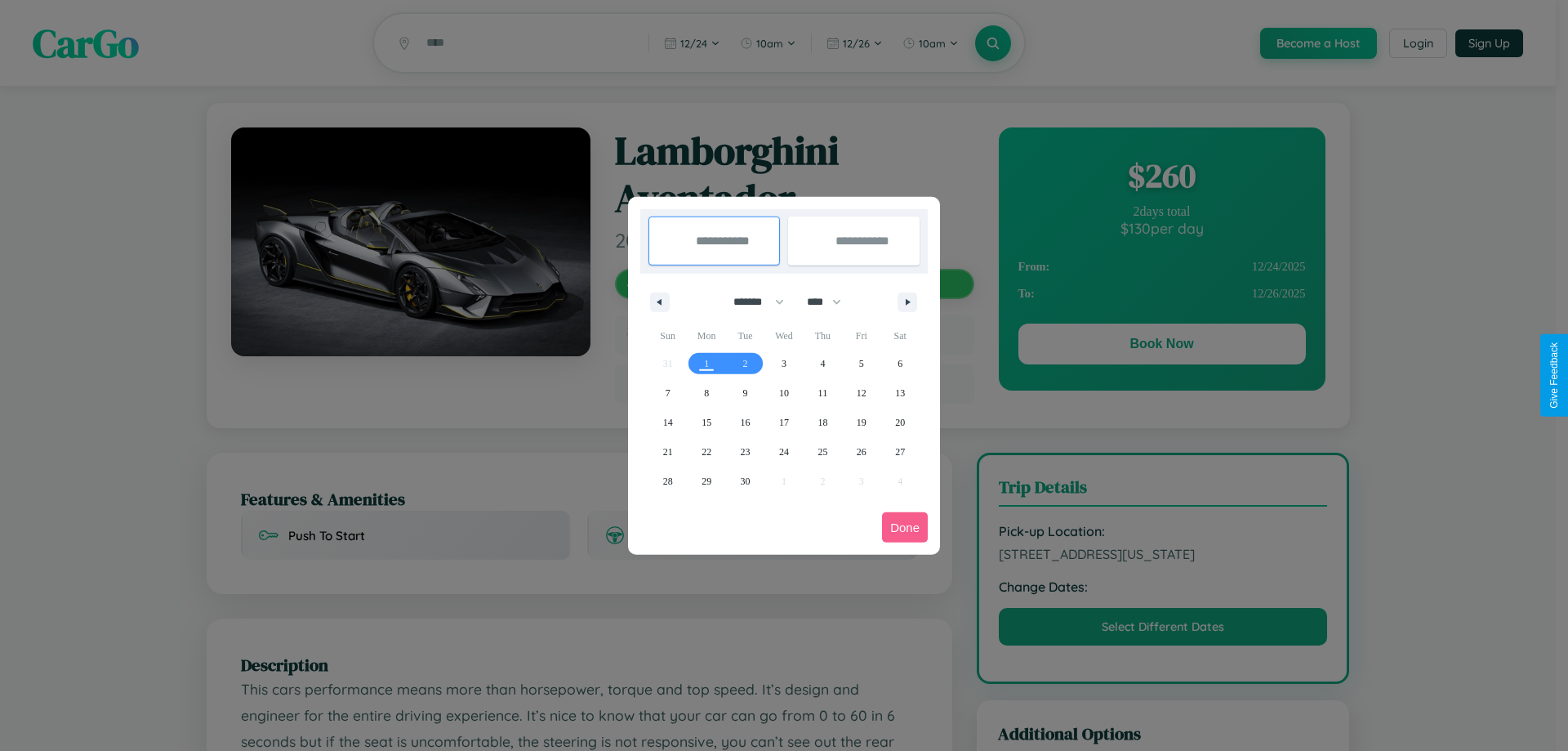
drag, startPoint x: 752, startPoint y: 302, endPoint x: 784, endPoint y: 328, distance: 41.2
click at [752, 302] on select "******* ******** ***** ***** *** **** **** ****** ********* ******* ******** **…" at bounding box center [755, 302] width 69 height 27
select select "**"
click at [707, 363] on span "1" at bounding box center [706, 363] width 5 height 30
type input "**********"
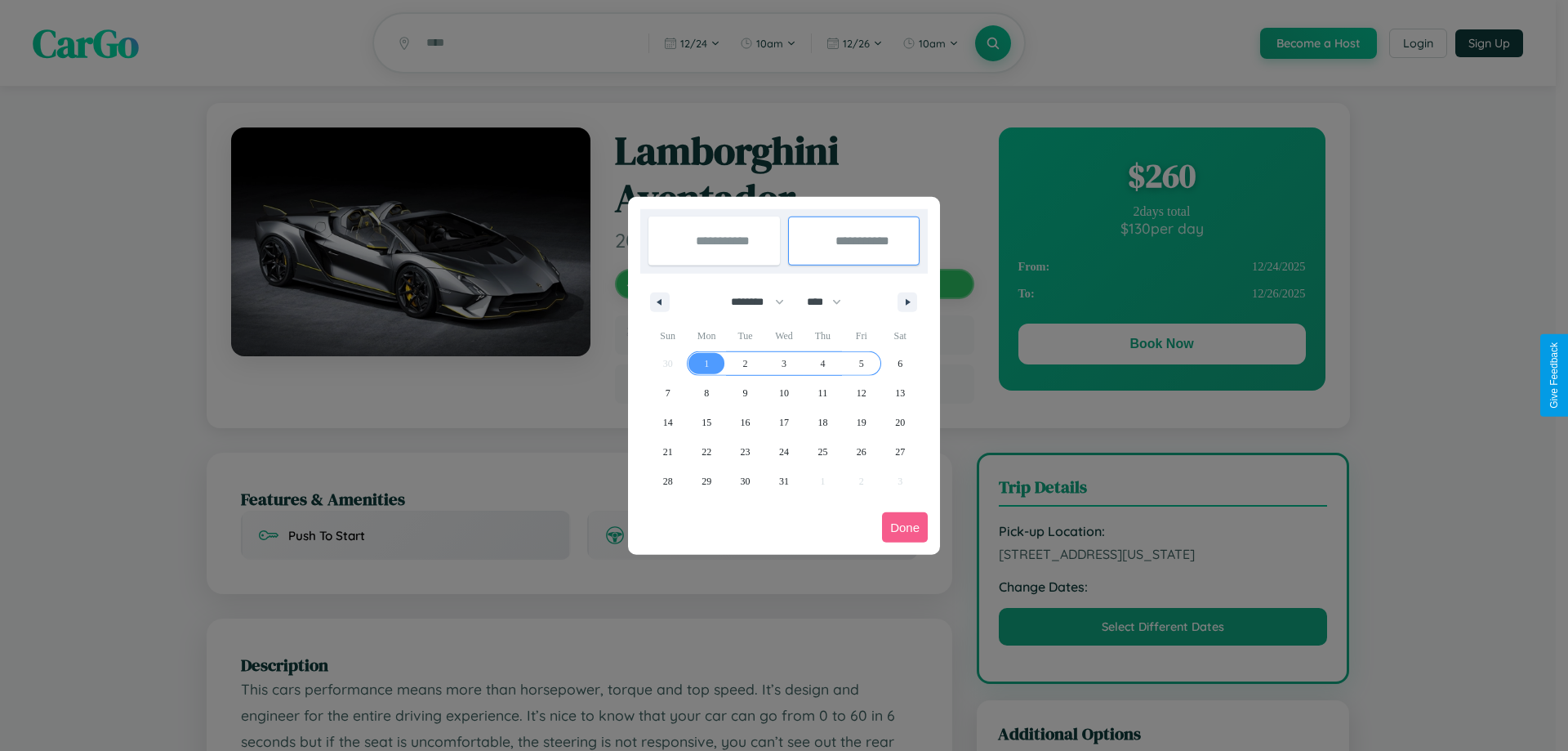
click at [861, 363] on span "5" at bounding box center [861, 363] width 5 height 30
type input "**********"
click at [905, 527] on button "Done" at bounding box center [905, 528] width 46 height 31
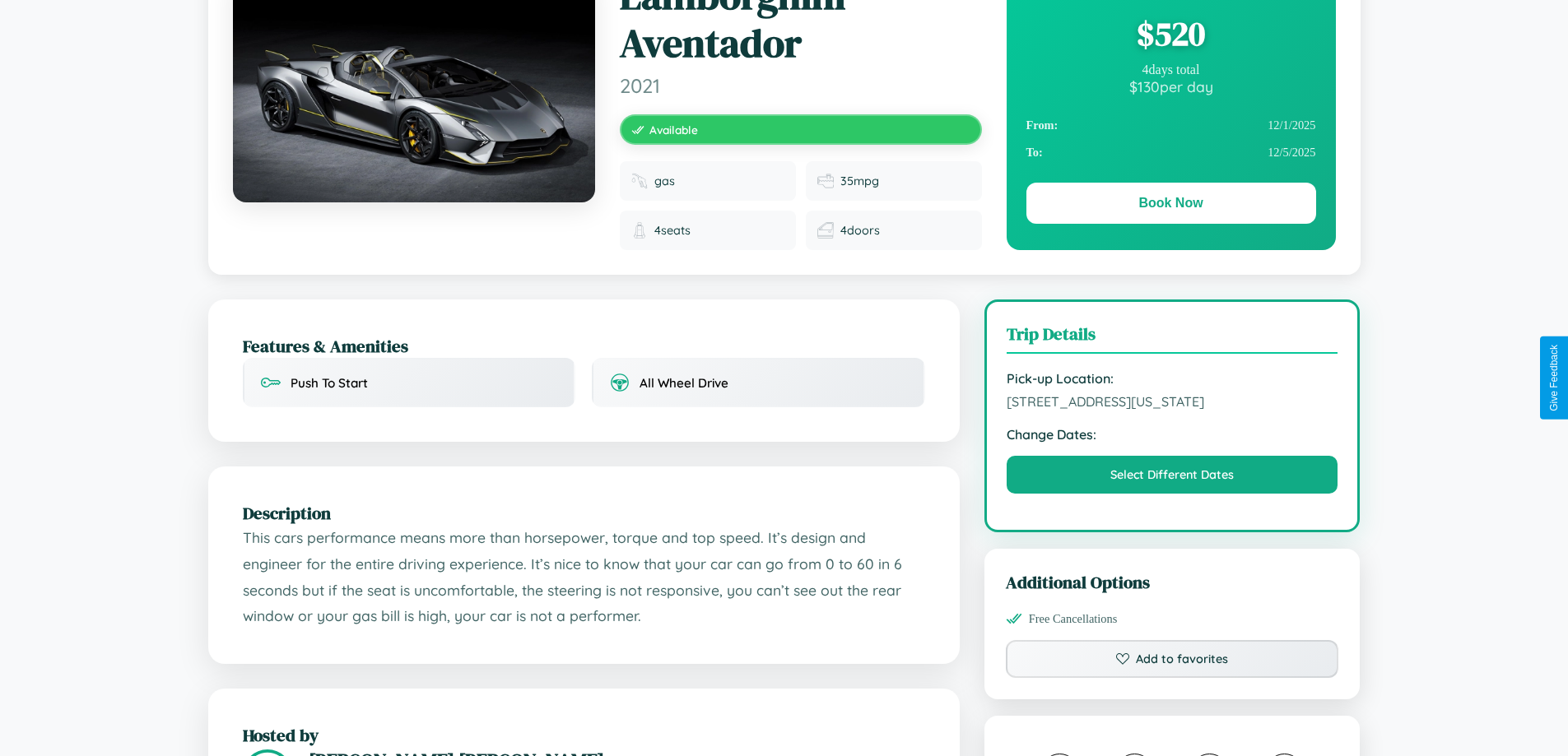
scroll to position [182, 0]
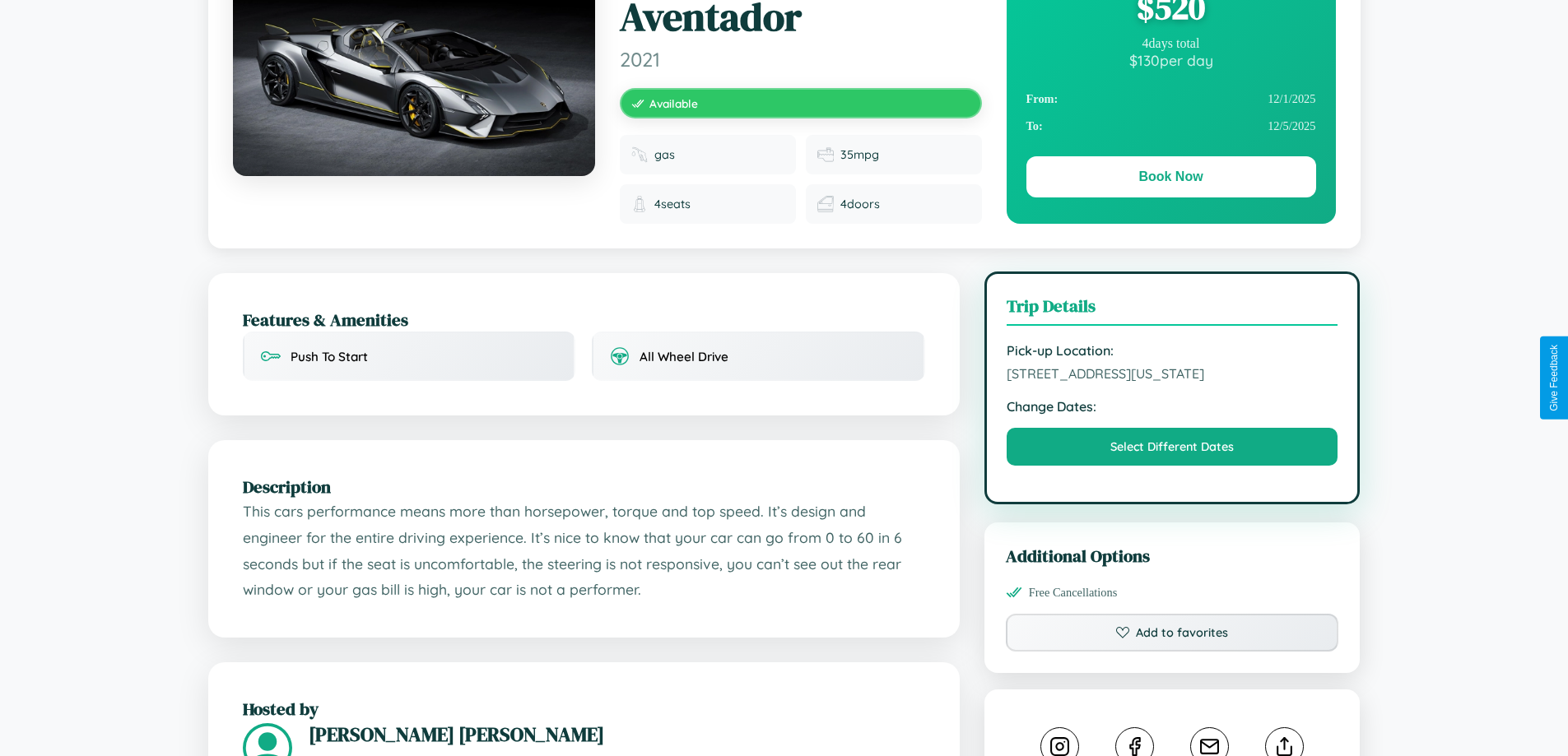
click at [1172, 377] on span "831 Washington Street Dublin 17345 Ireland" at bounding box center [1173, 373] width 332 height 16
click at [1172, 376] on span "831 Washington Street Dublin 17345 Ireland" at bounding box center [1173, 373] width 332 height 16
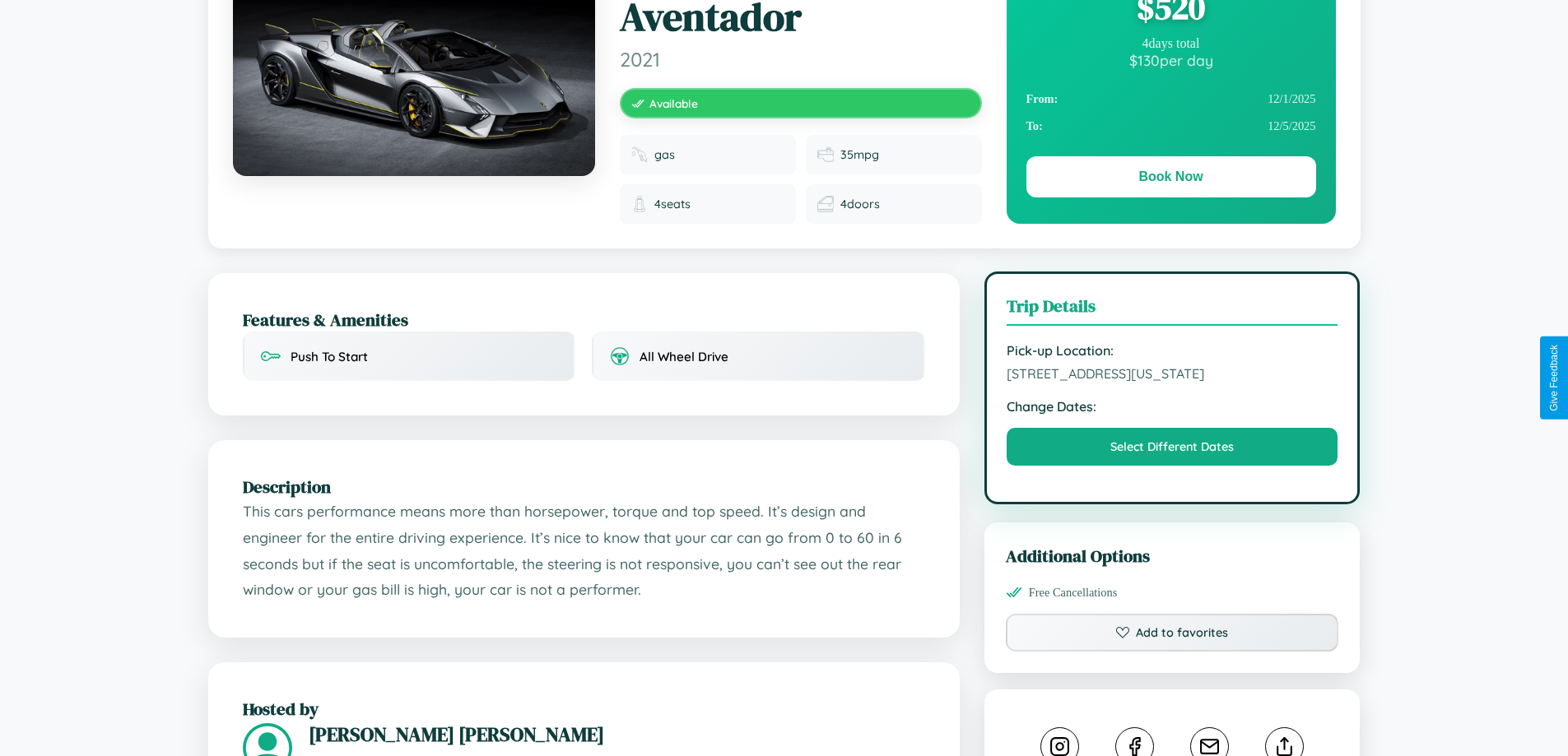
click at [1172, 376] on span "831 Washington Street Dublin 17345 Ireland" at bounding box center [1173, 373] width 332 height 16
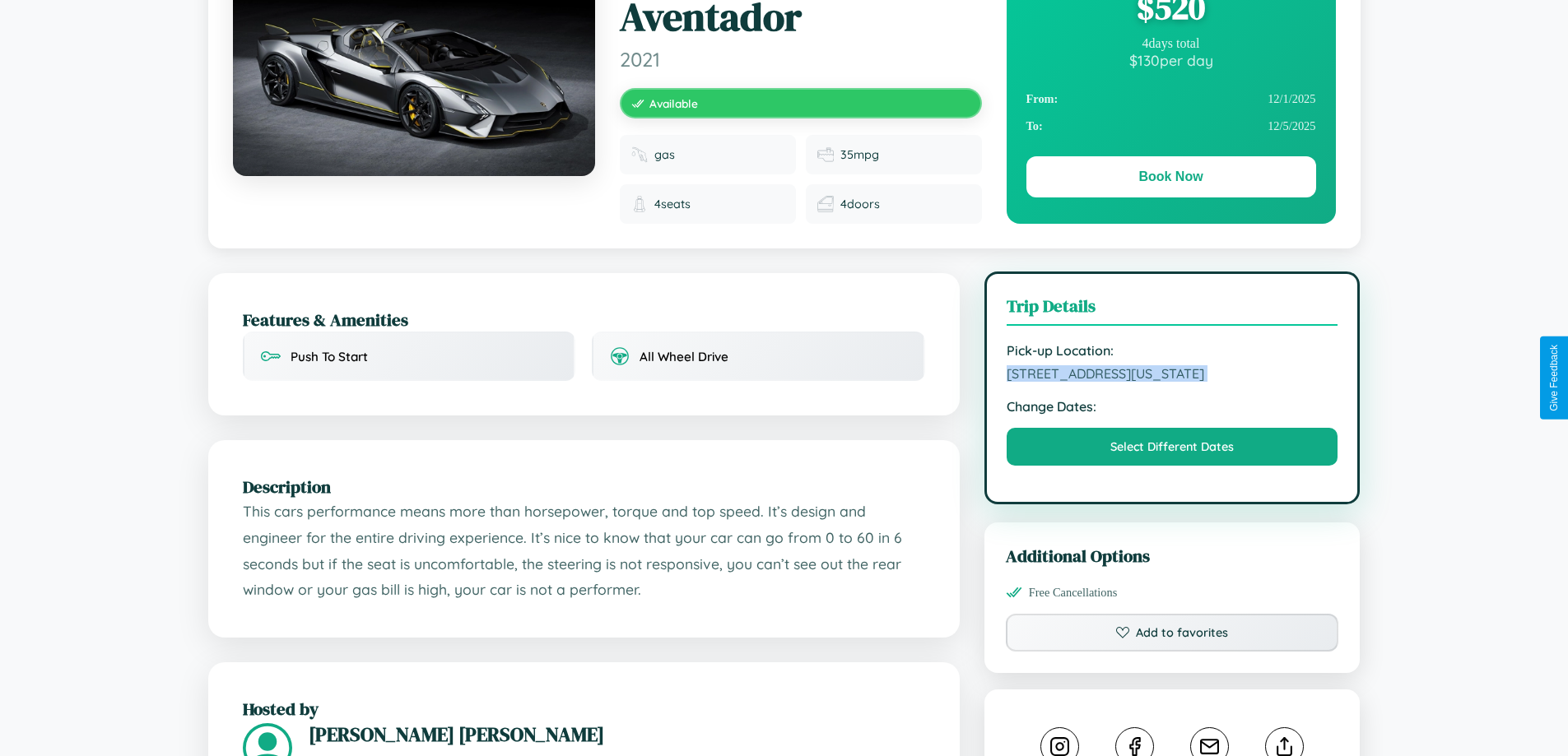
click at [1172, 376] on span "831 Washington Street Dublin 17345 Ireland" at bounding box center [1173, 373] width 332 height 16
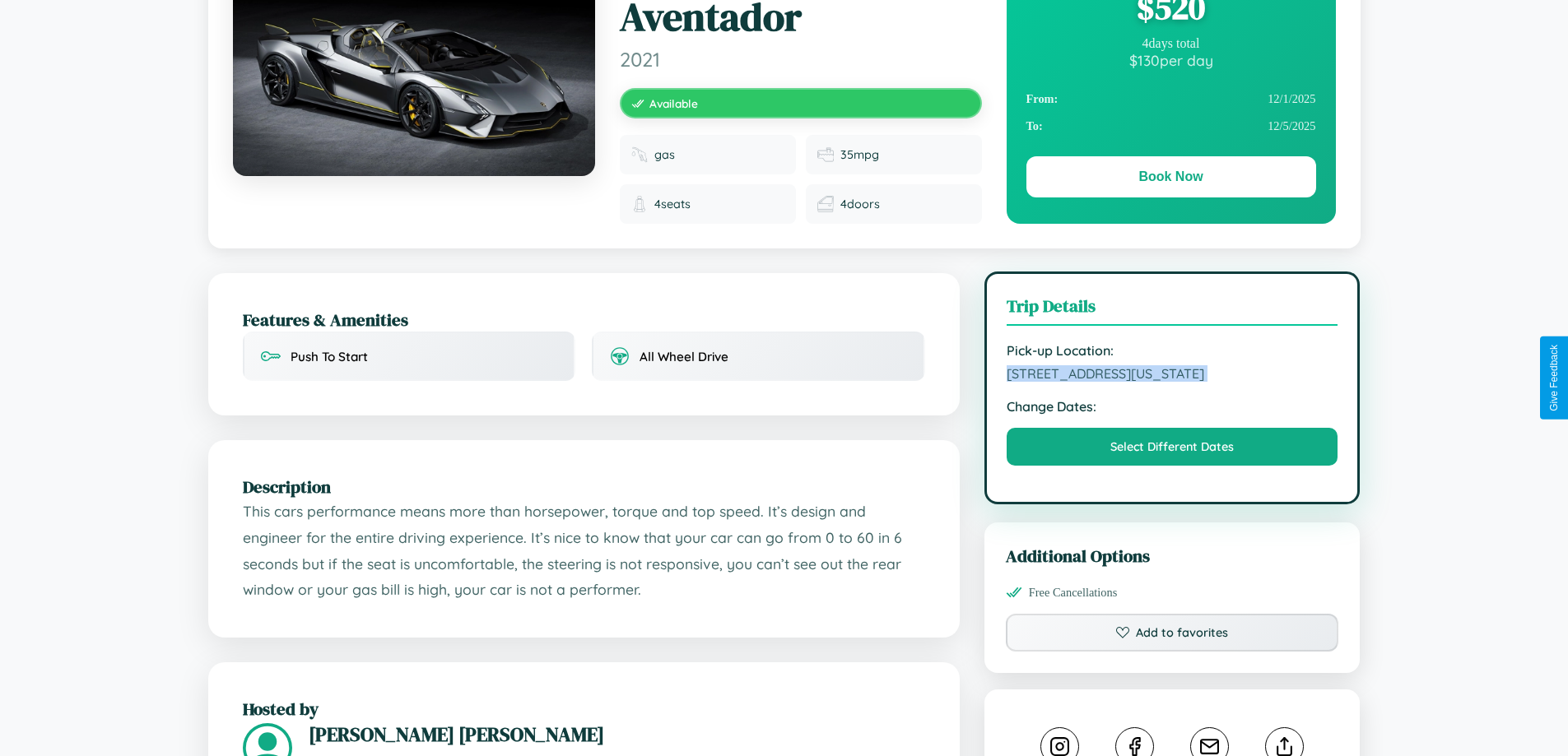
click at [1172, 376] on span "831 Washington Street Dublin 17345 Ireland" at bounding box center [1173, 373] width 332 height 16
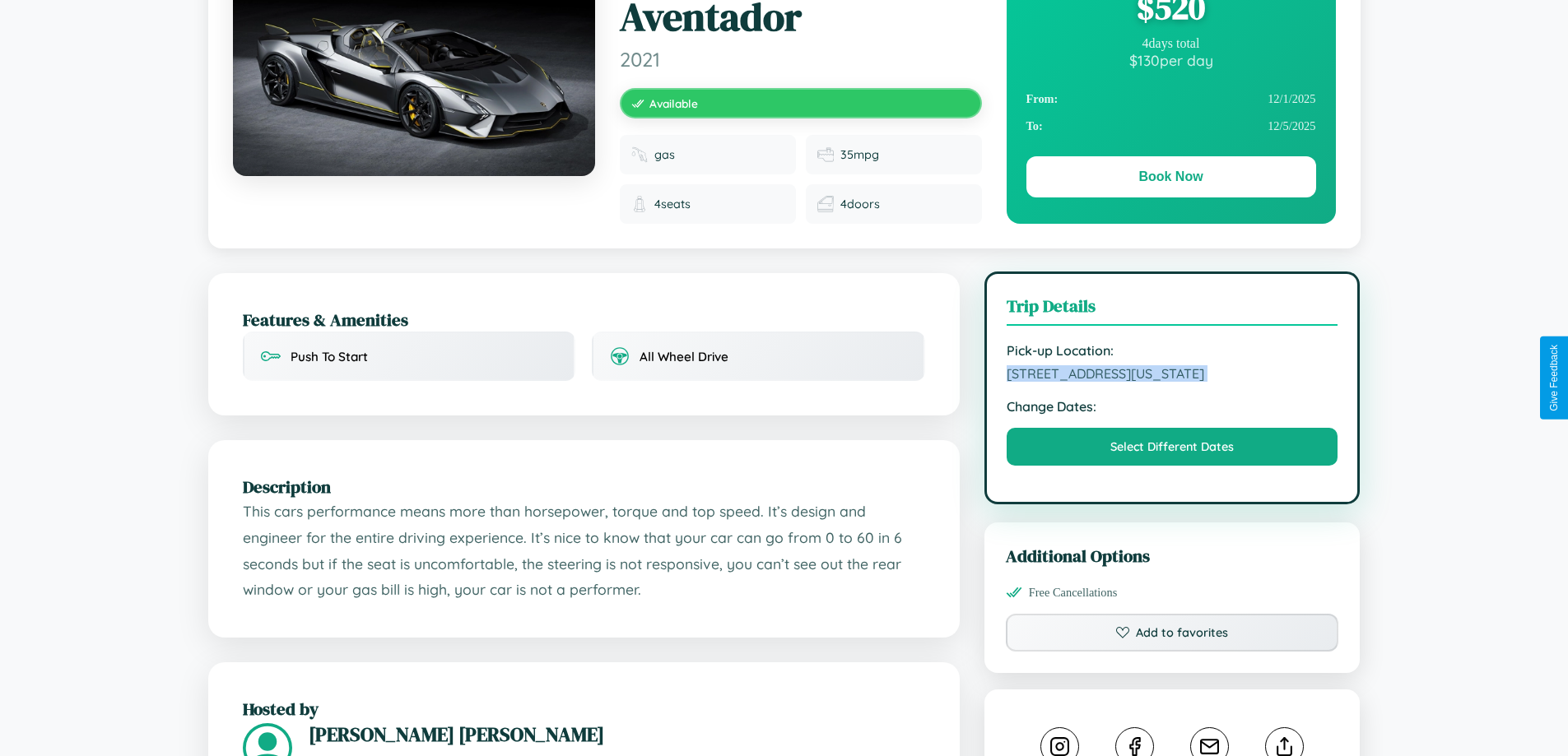
click at [1172, 376] on span "831 Washington Street Dublin 17345 Ireland" at bounding box center [1173, 373] width 332 height 16
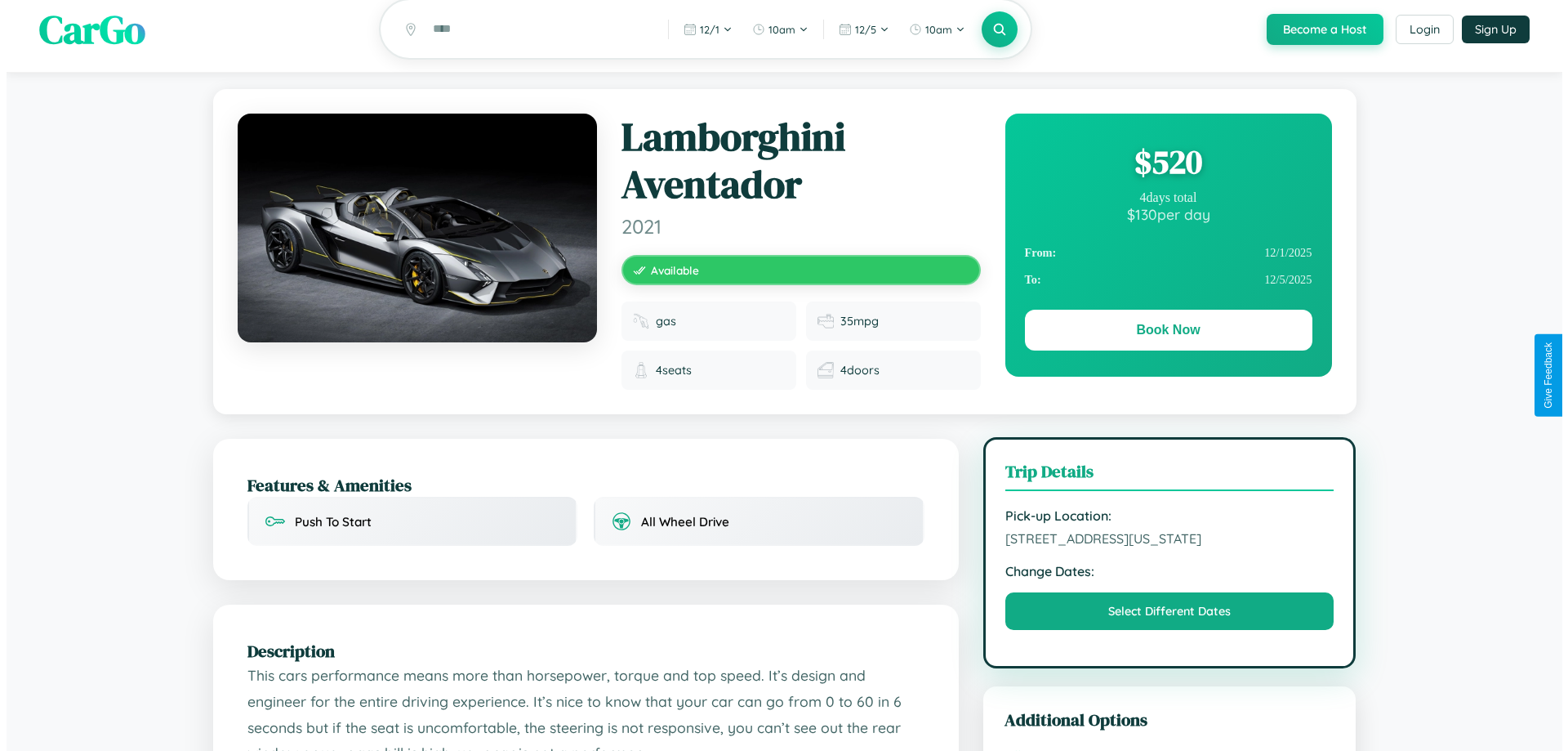
scroll to position [0, 0]
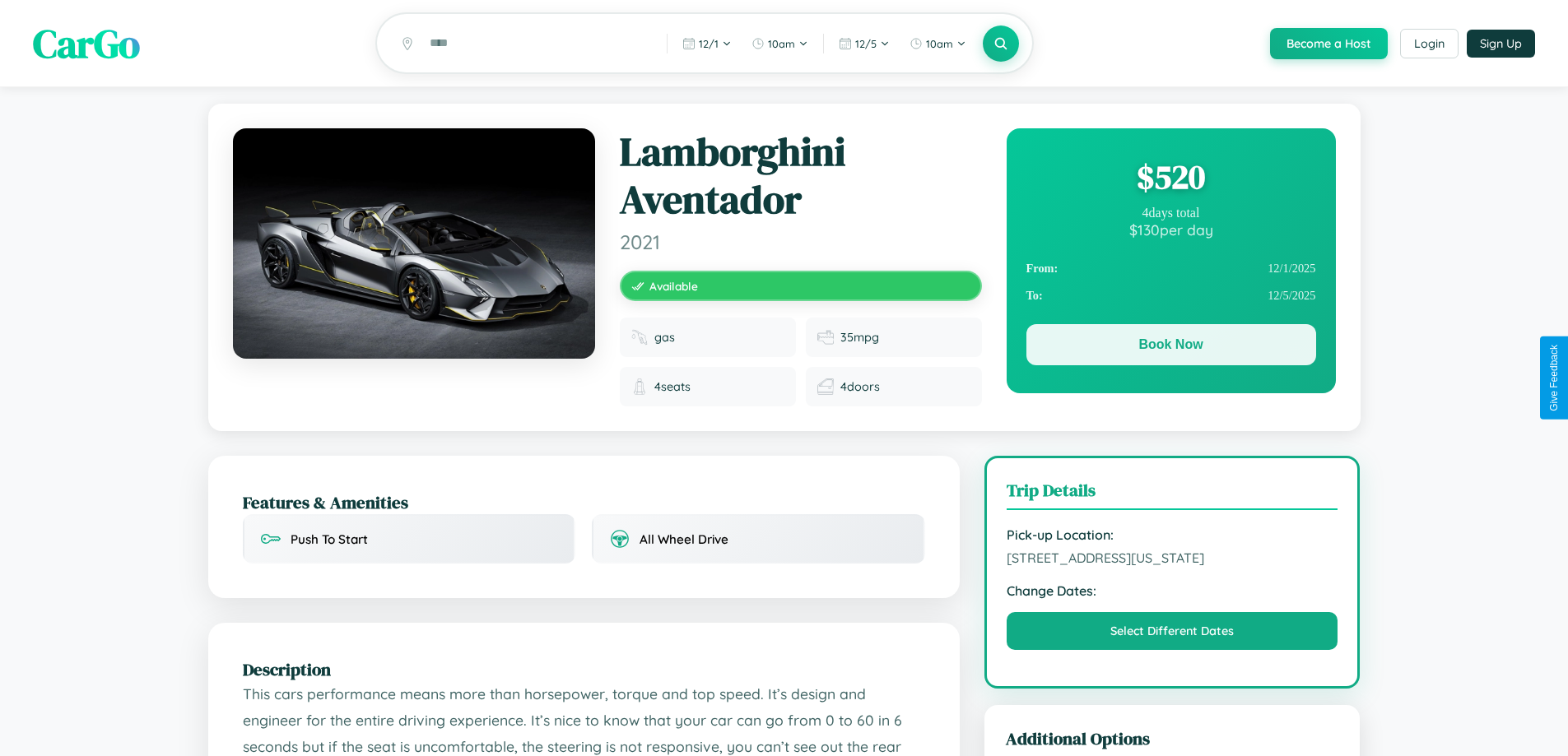
click at [1170, 347] on button "Book Now" at bounding box center [1171, 344] width 289 height 41
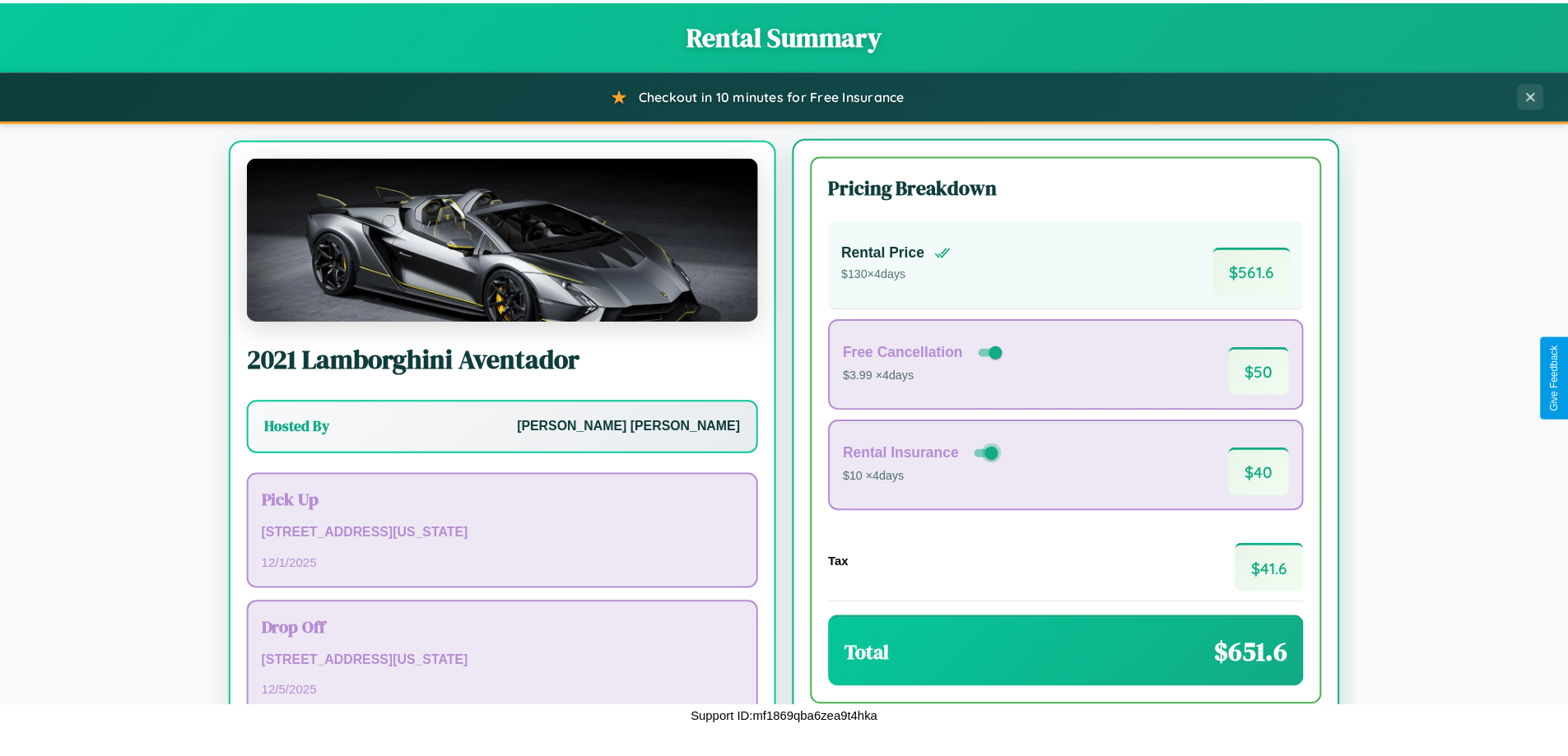
scroll to position [76, 0]
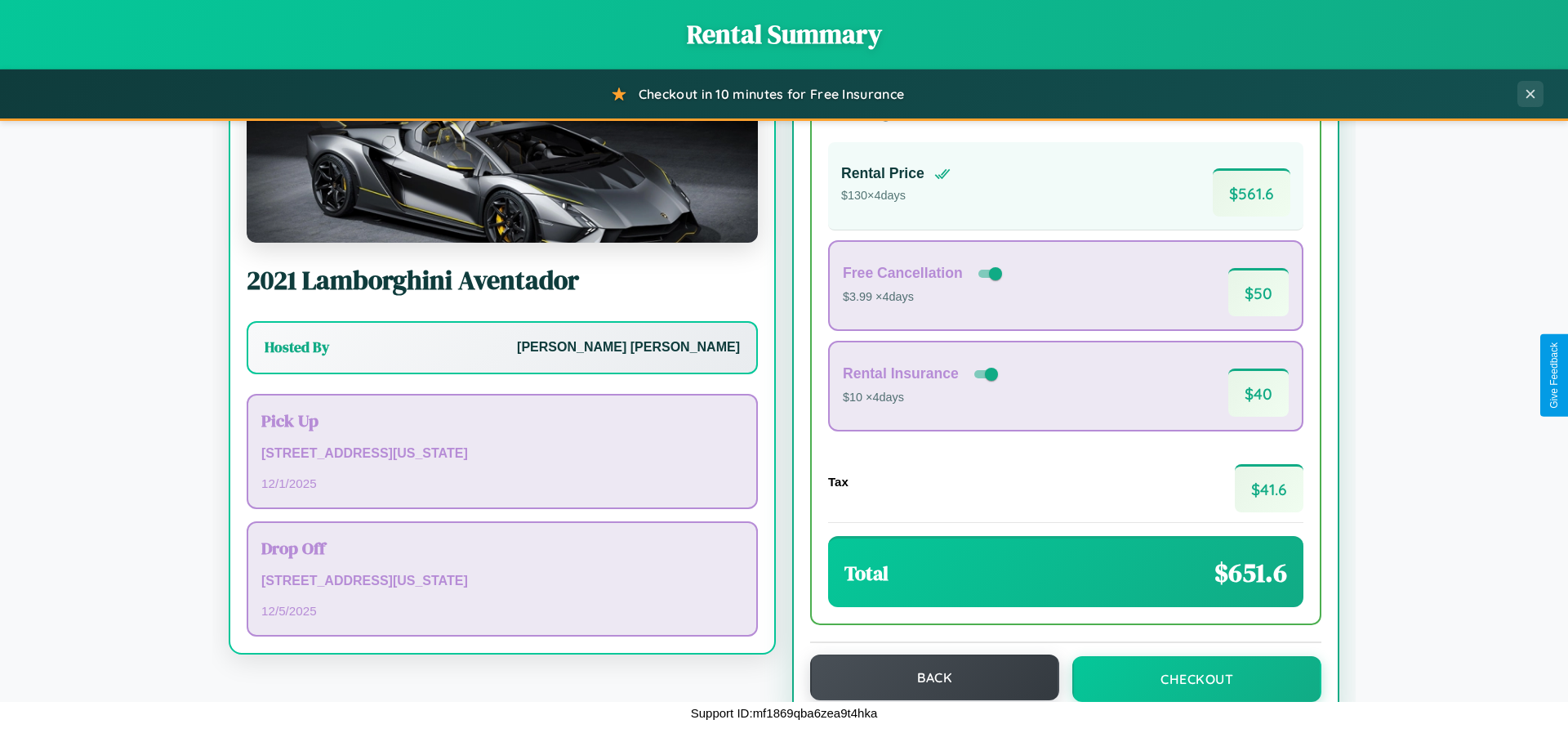
click at [927, 677] on button "Back" at bounding box center [934, 677] width 249 height 46
